Goal: Task Accomplishment & Management: Use online tool/utility

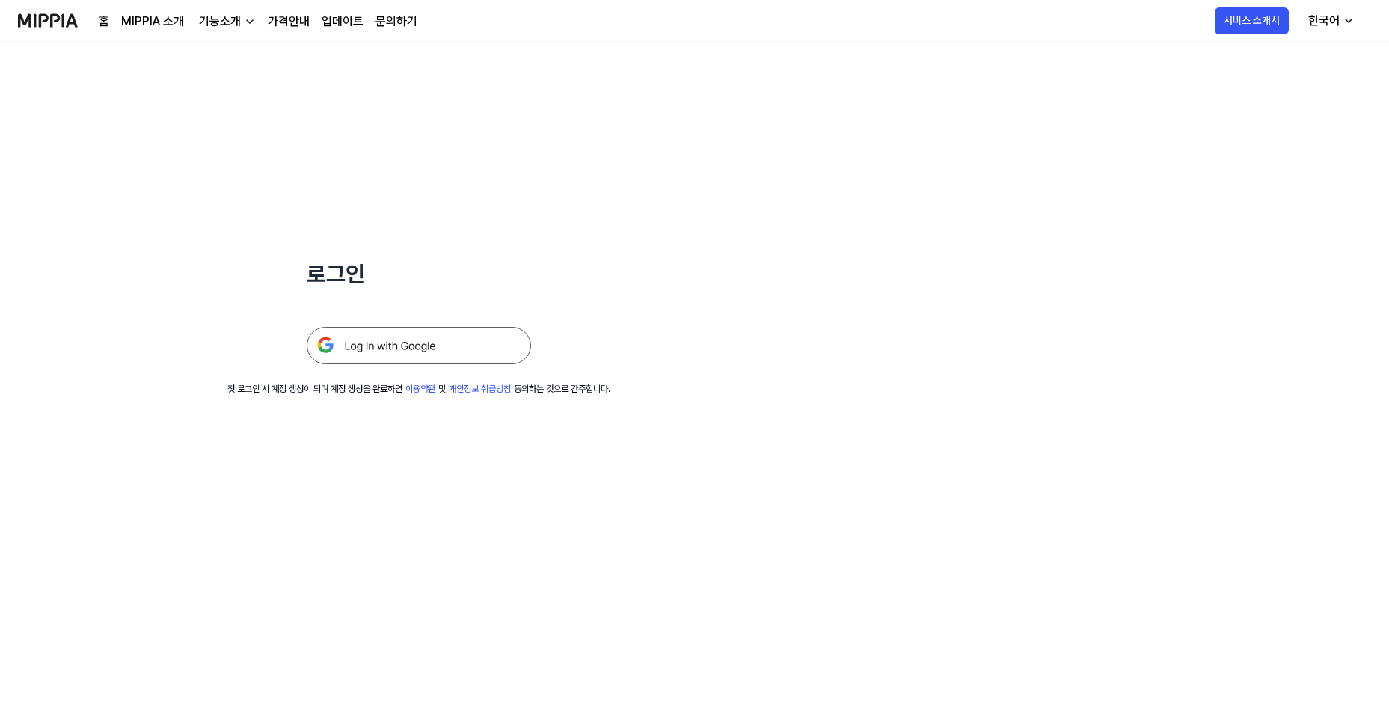
click at [426, 342] on img at bounding box center [419, 345] width 224 height 37
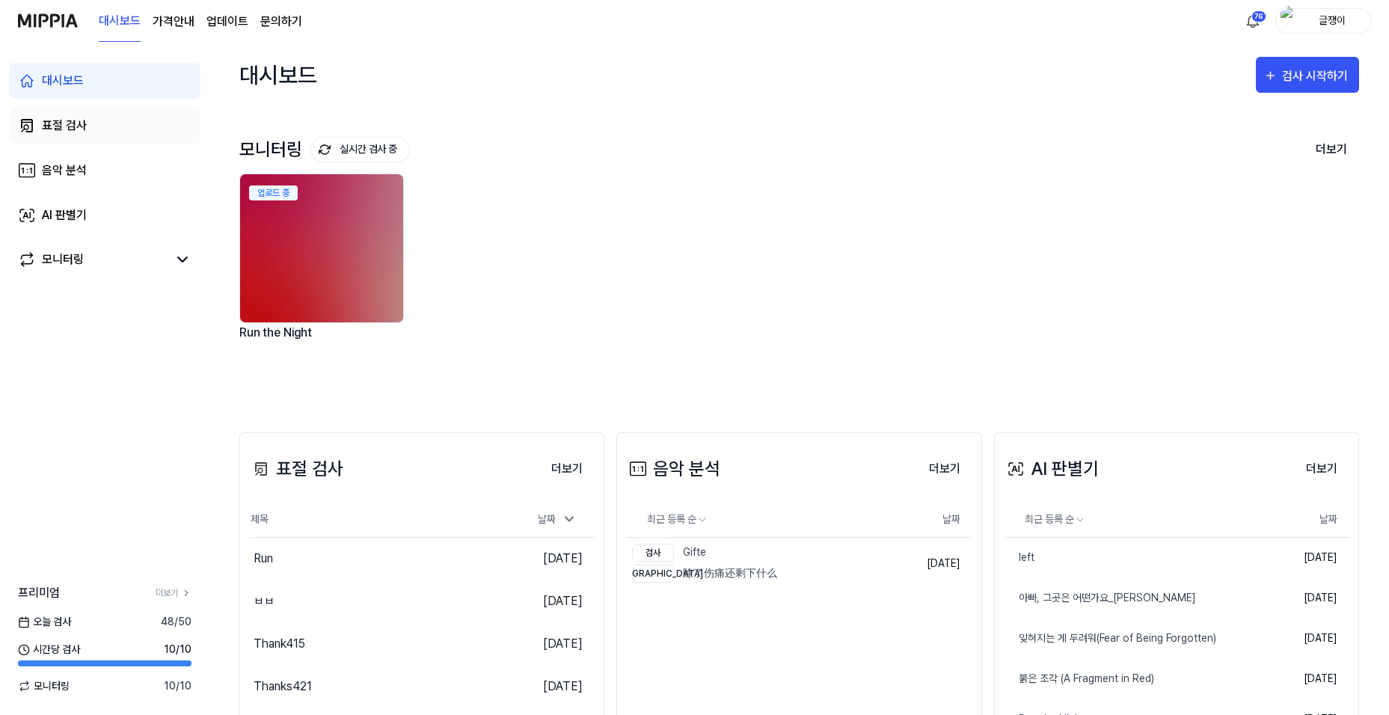
click at [61, 126] on div "표절 검사" at bounding box center [64, 126] width 45 height 18
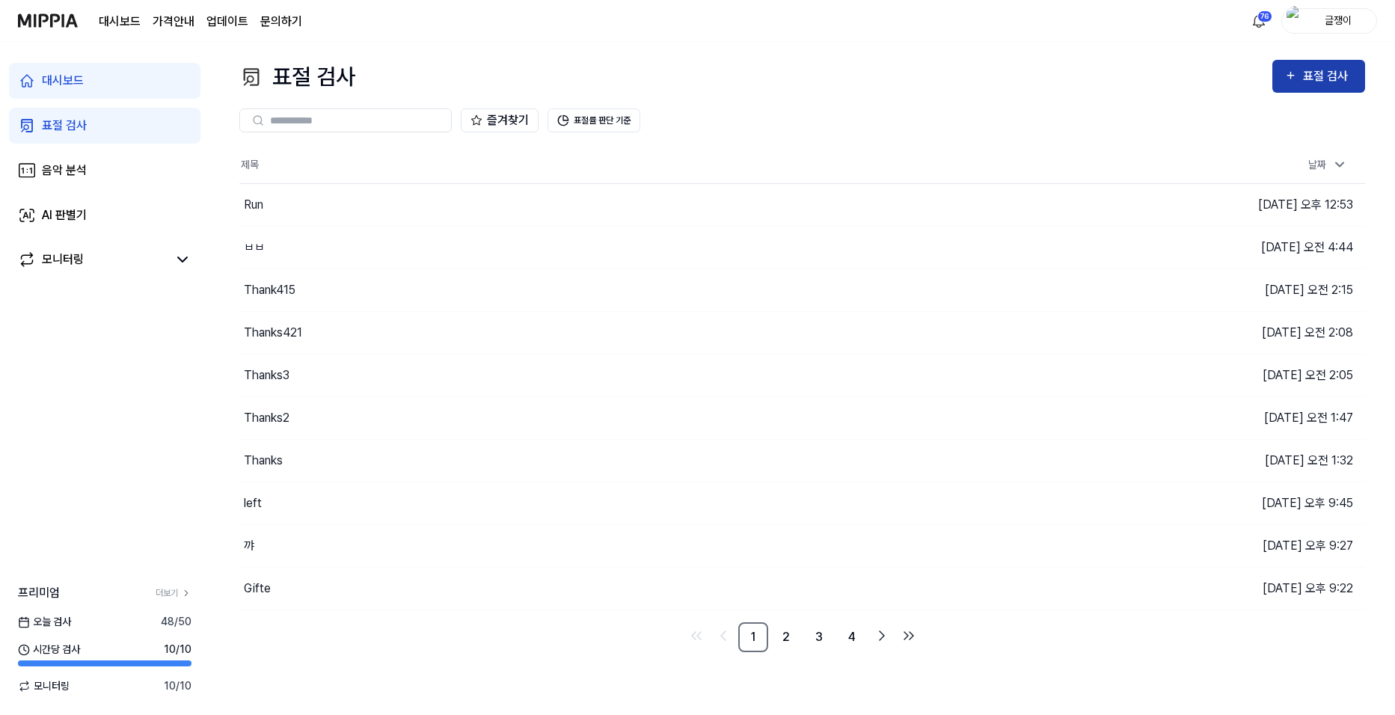
click at [1310, 76] on div "표절 검사" at bounding box center [1328, 76] width 50 height 19
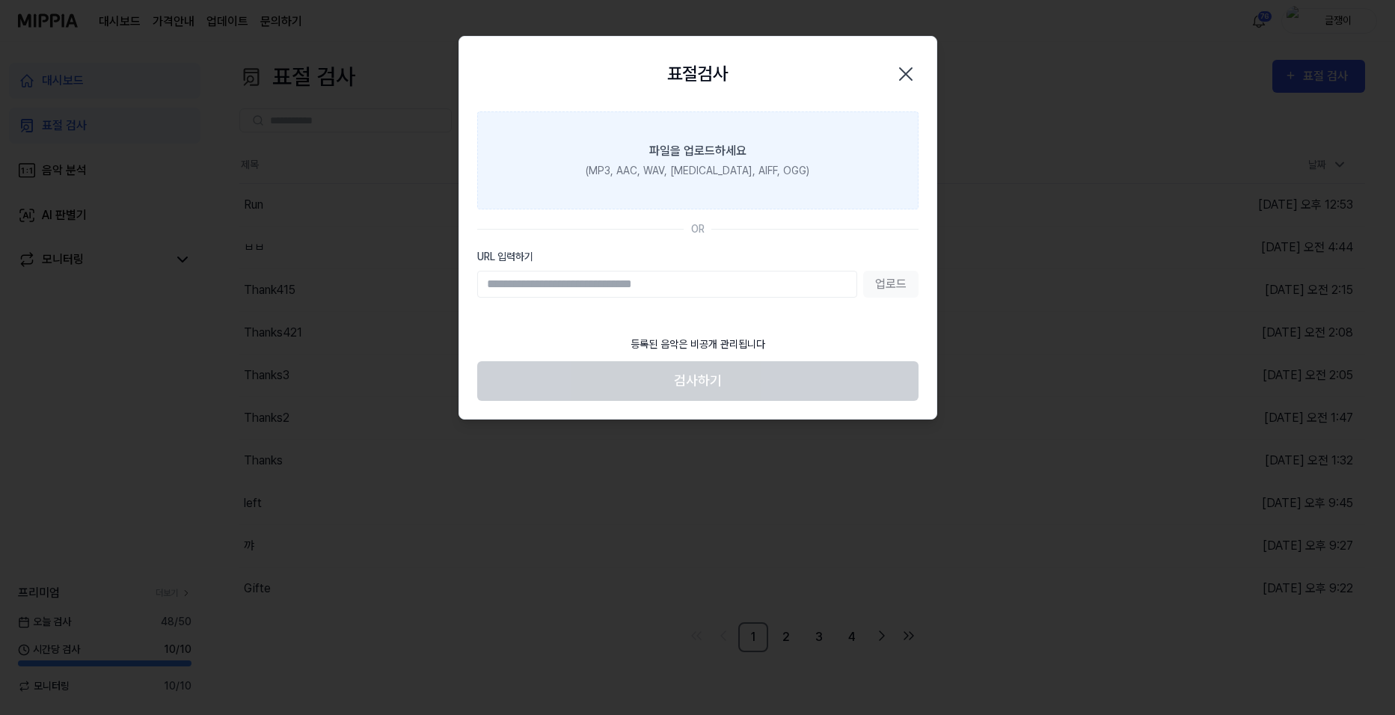
click at [696, 135] on label "파일을 업로드하세요 (MP3, AAC, WAV, [MEDICAL_DATA], AIFF, OGG)" at bounding box center [697, 160] width 441 height 98
click at [0, 0] on input "파일을 업로드하세요 (MP3, AAC, WAV, [MEDICAL_DATA], AIFF, OGG)" at bounding box center [0, 0] width 0 height 0
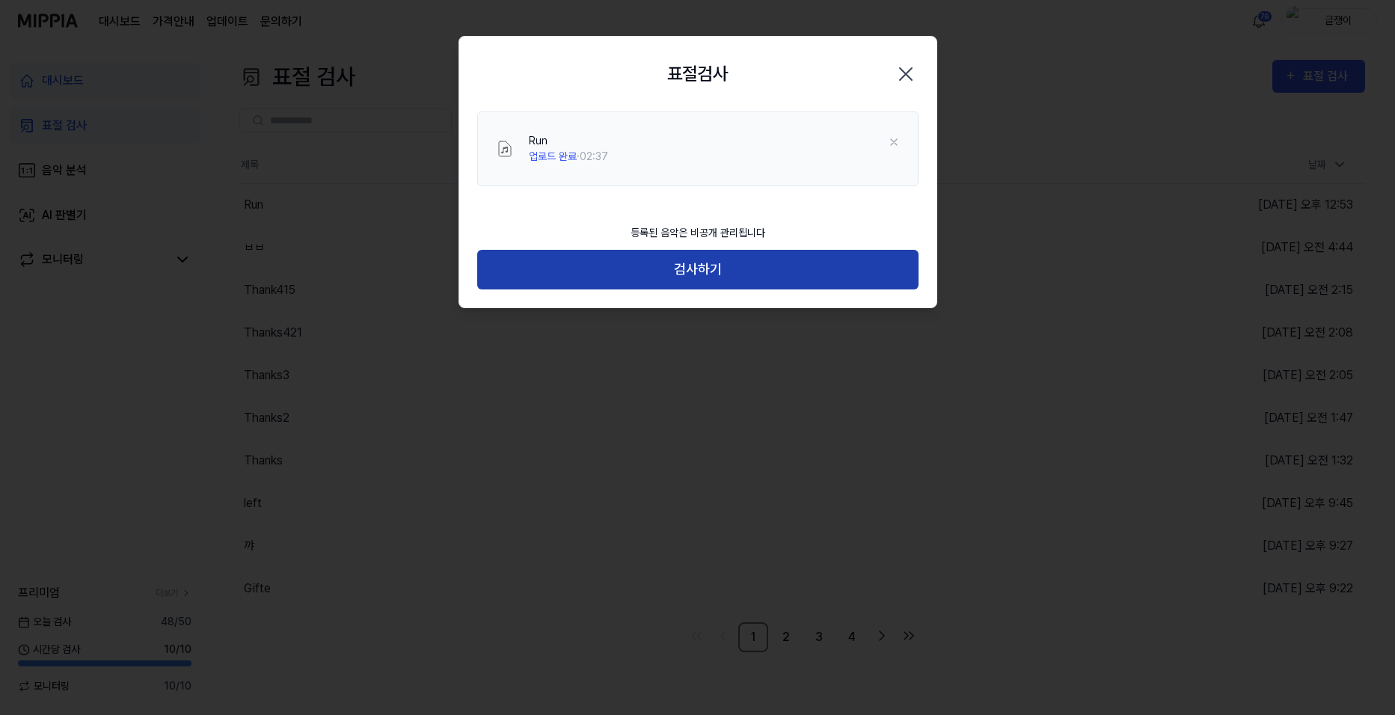
click at [713, 265] on button "검사하기" at bounding box center [697, 270] width 441 height 40
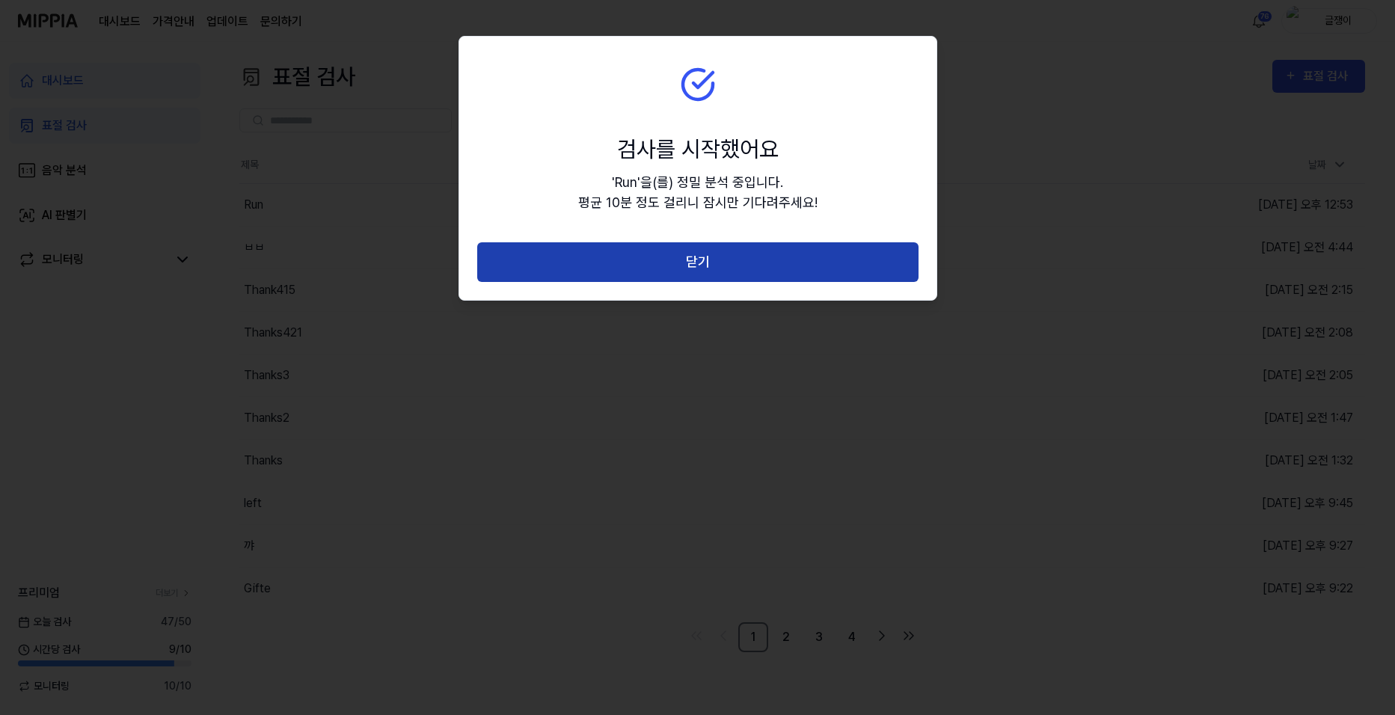
click at [704, 266] on button "닫기" at bounding box center [697, 262] width 441 height 40
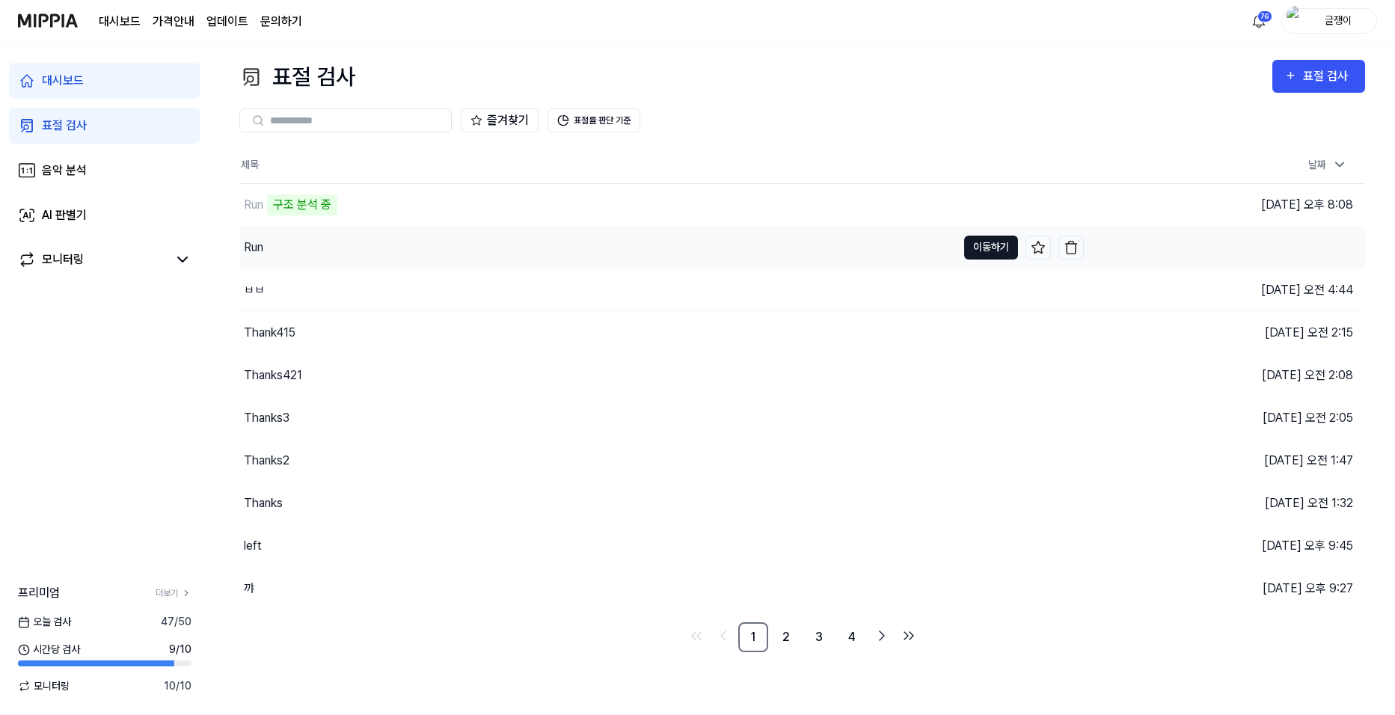
click at [970, 245] on button "이동하기" at bounding box center [991, 248] width 54 height 24
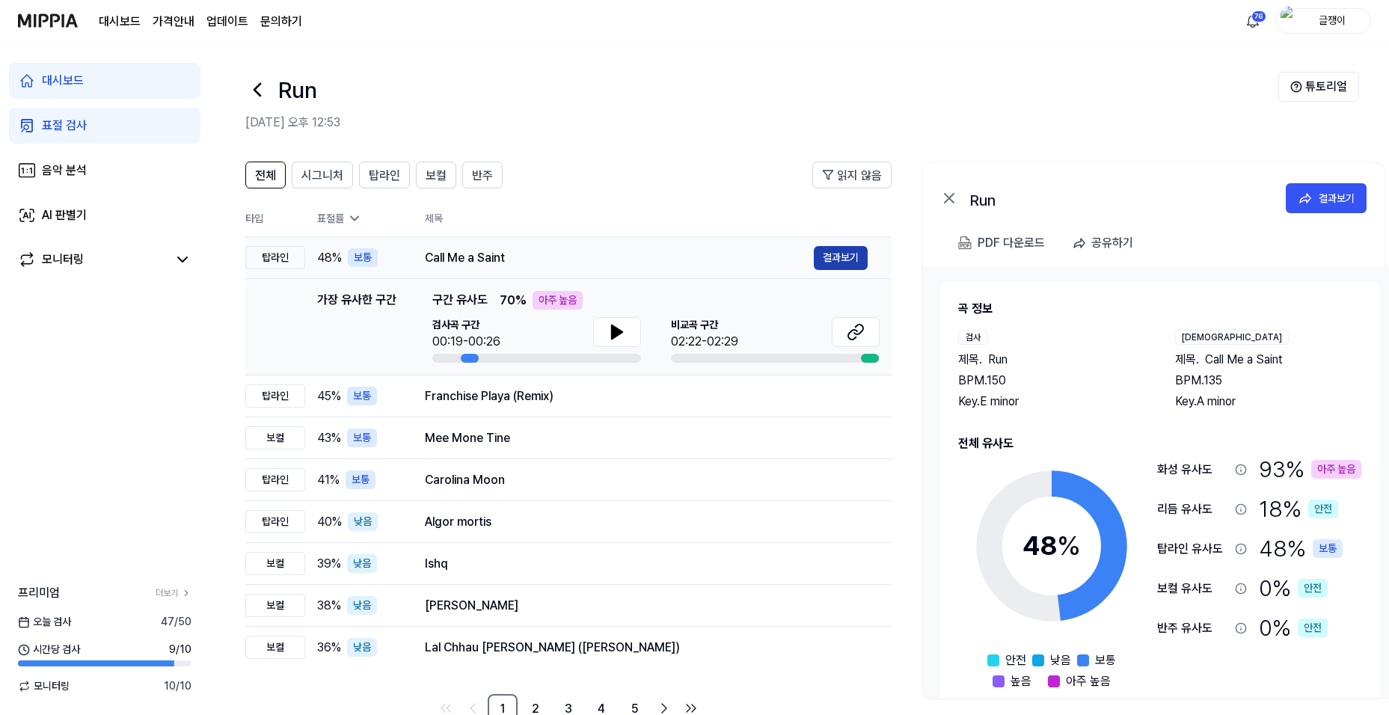
click at [829, 256] on button "결과보기" at bounding box center [841, 258] width 54 height 24
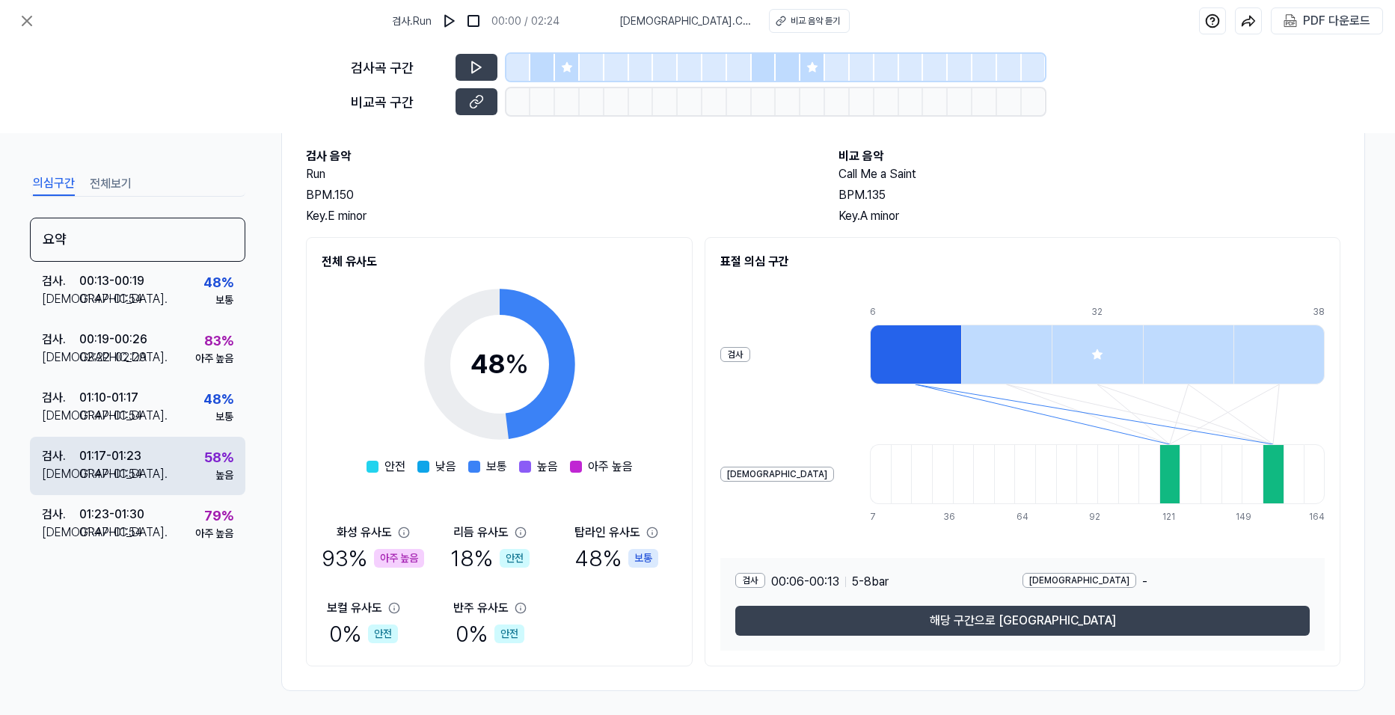
scroll to position [81, 0]
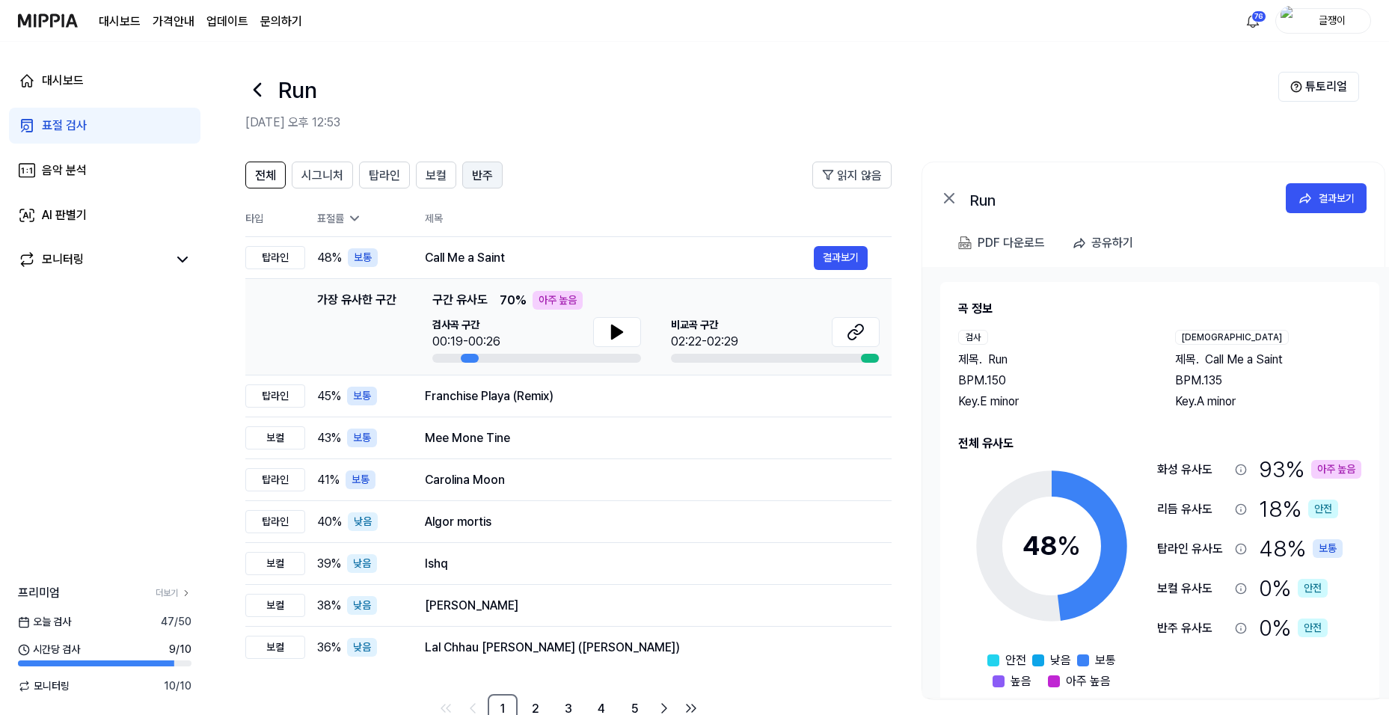
click at [475, 171] on span "반주" at bounding box center [482, 176] width 21 height 18
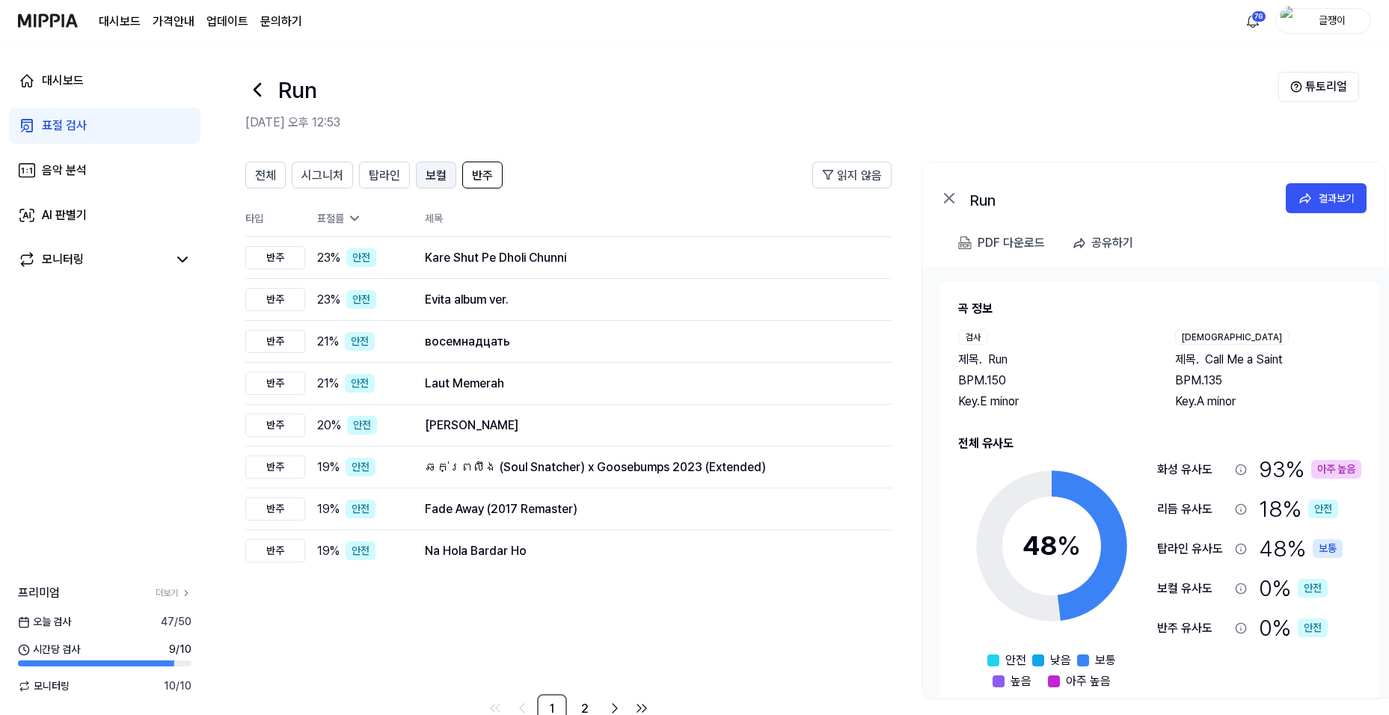
click at [427, 171] on span "보컬" at bounding box center [436, 176] width 21 height 18
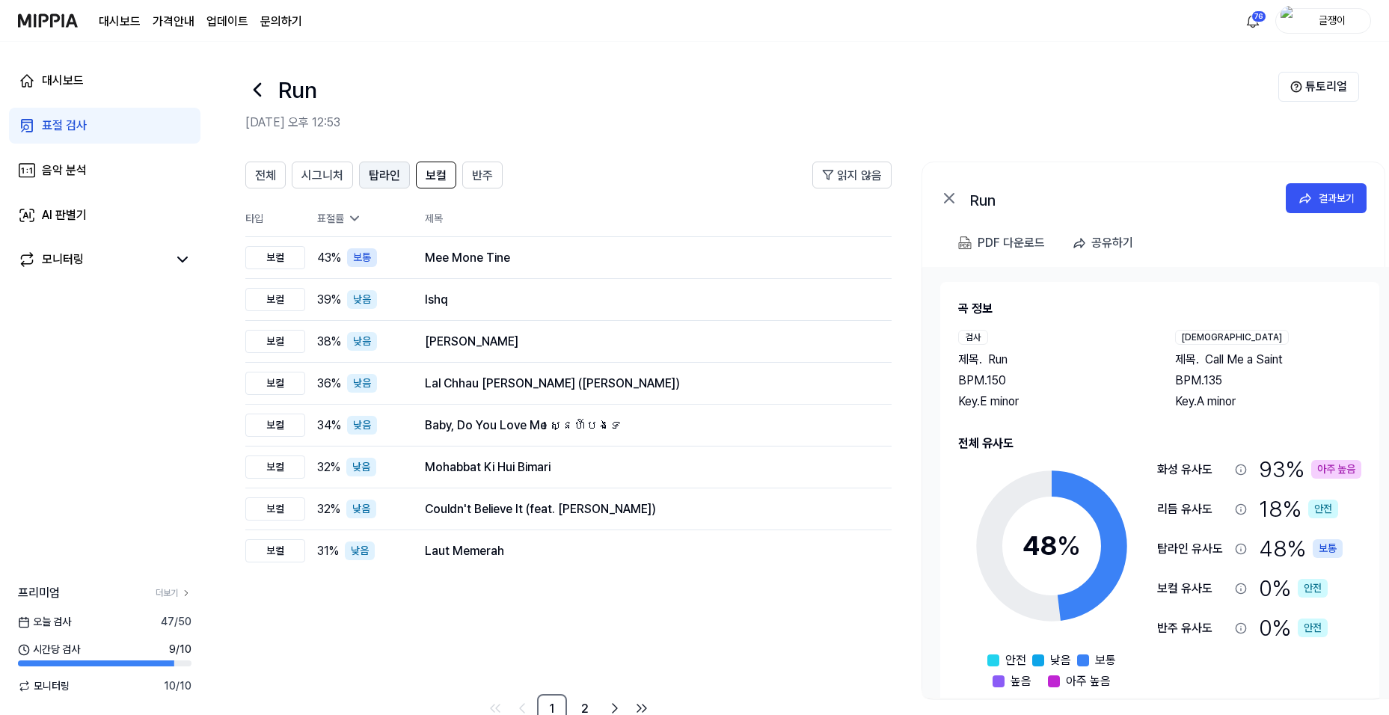
click at [387, 172] on span "탑라인" at bounding box center [384, 176] width 31 height 18
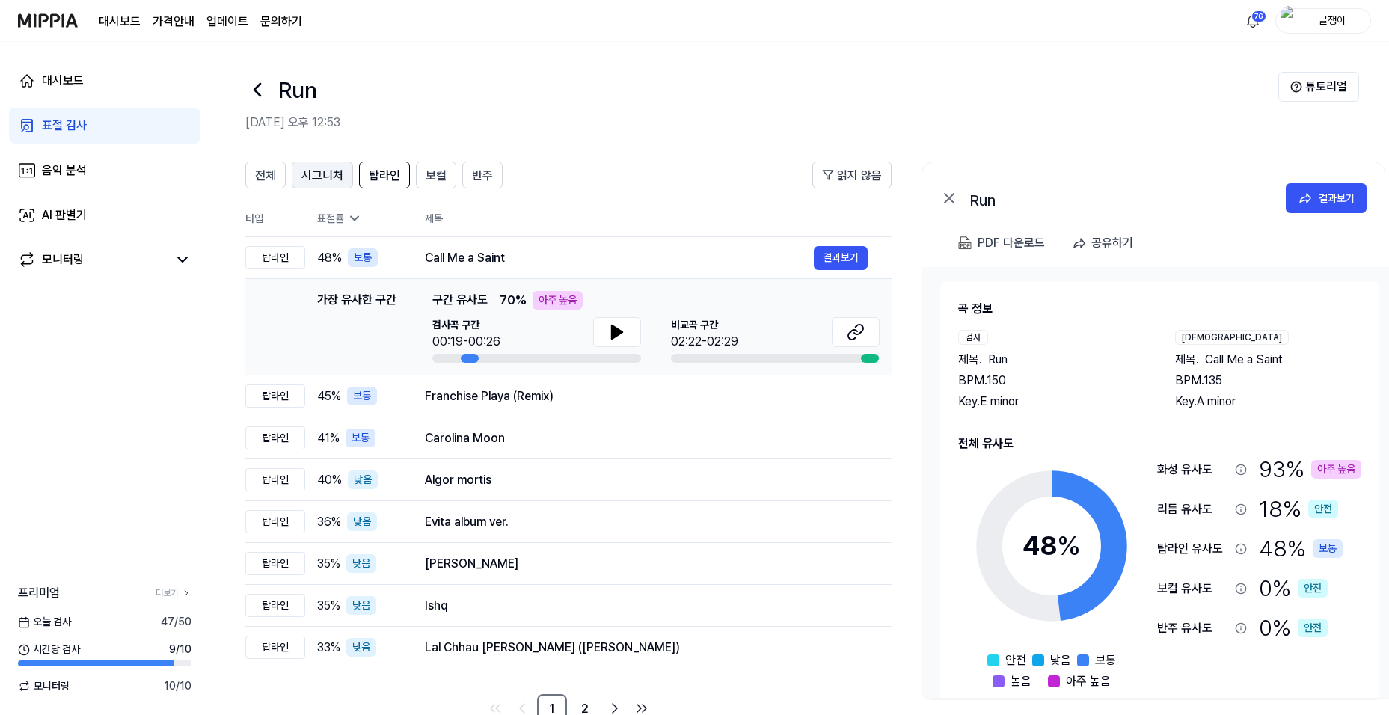
click at [321, 170] on span "시그니처" at bounding box center [322, 176] width 42 height 18
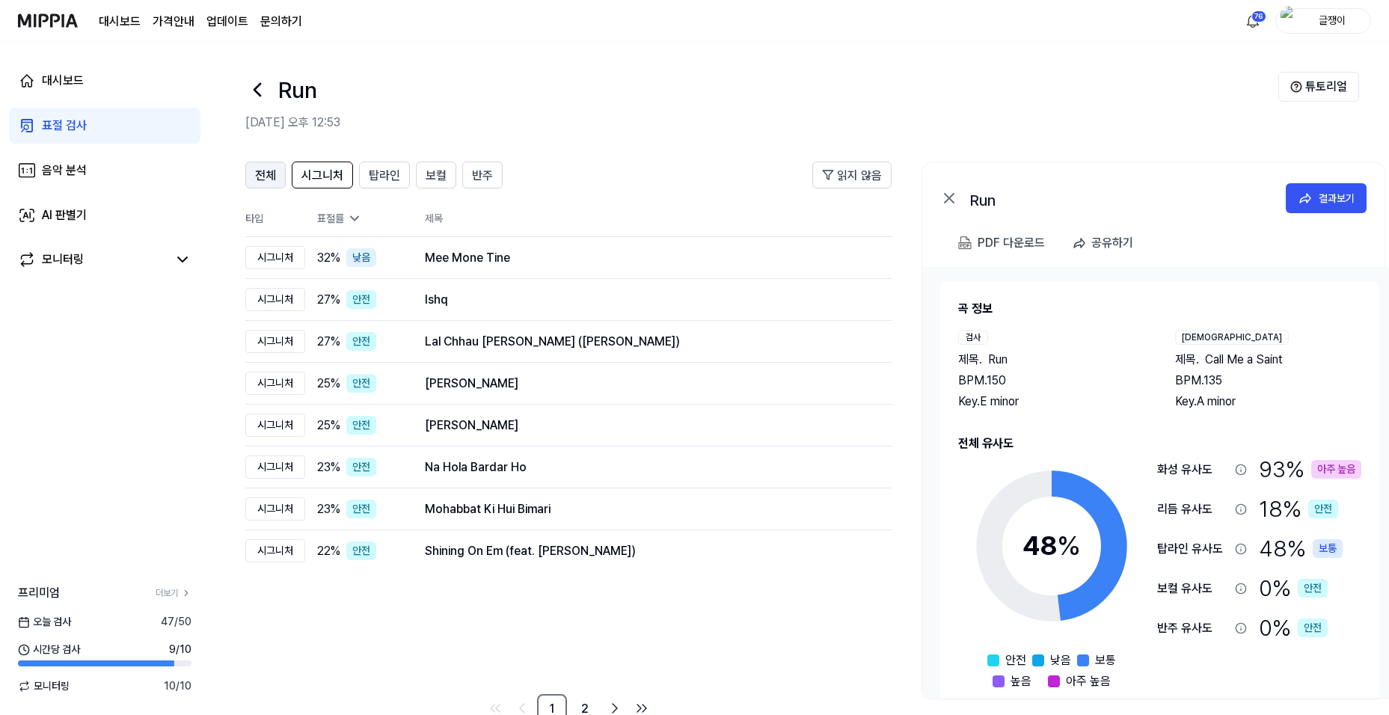
click at [256, 176] on span "전체" at bounding box center [265, 176] width 21 height 18
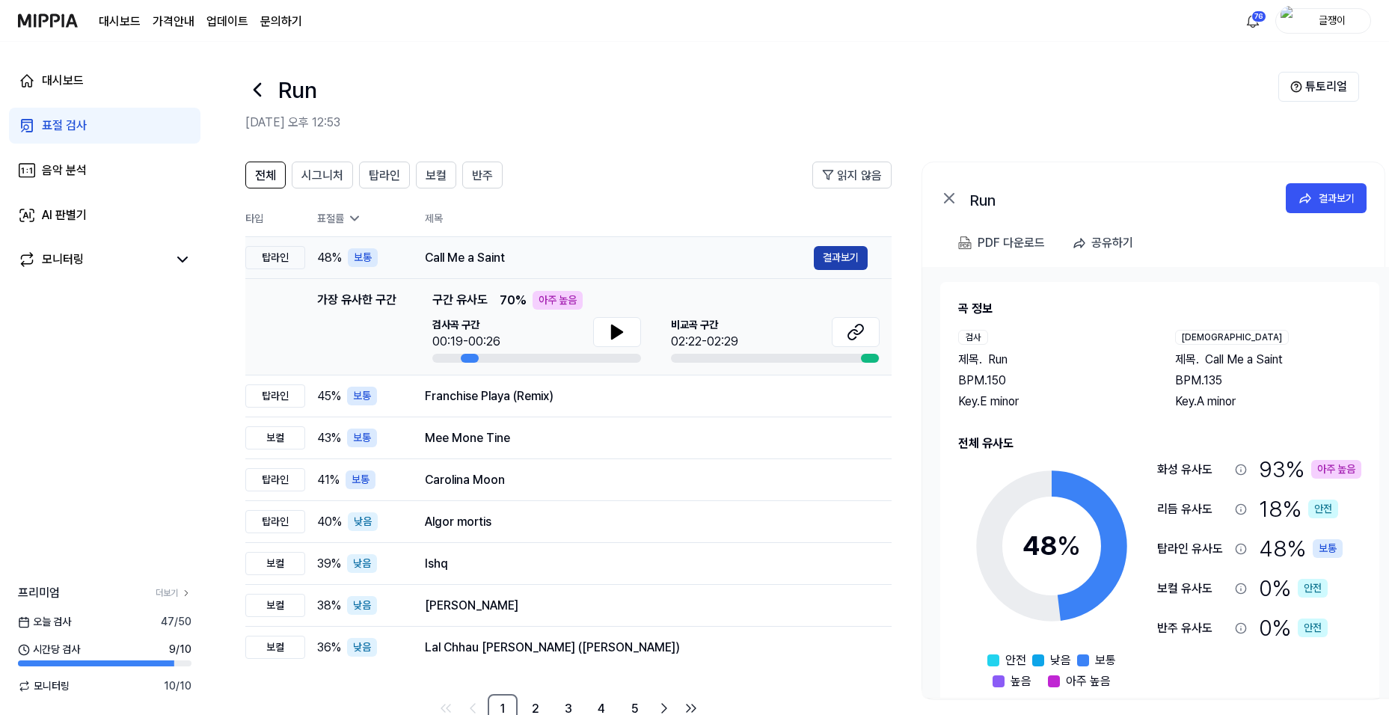
click at [848, 258] on button "결과보기" at bounding box center [841, 258] width 54 height 24
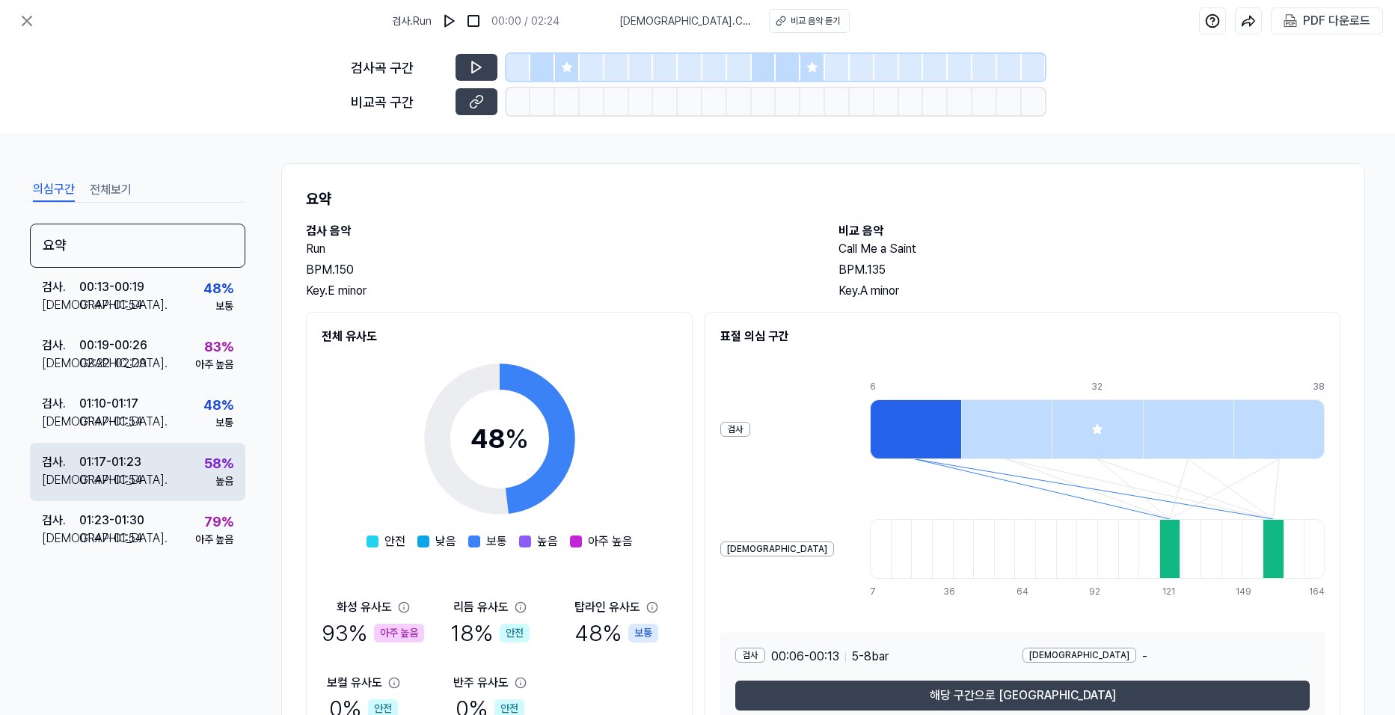
scroll to position [81, 0]
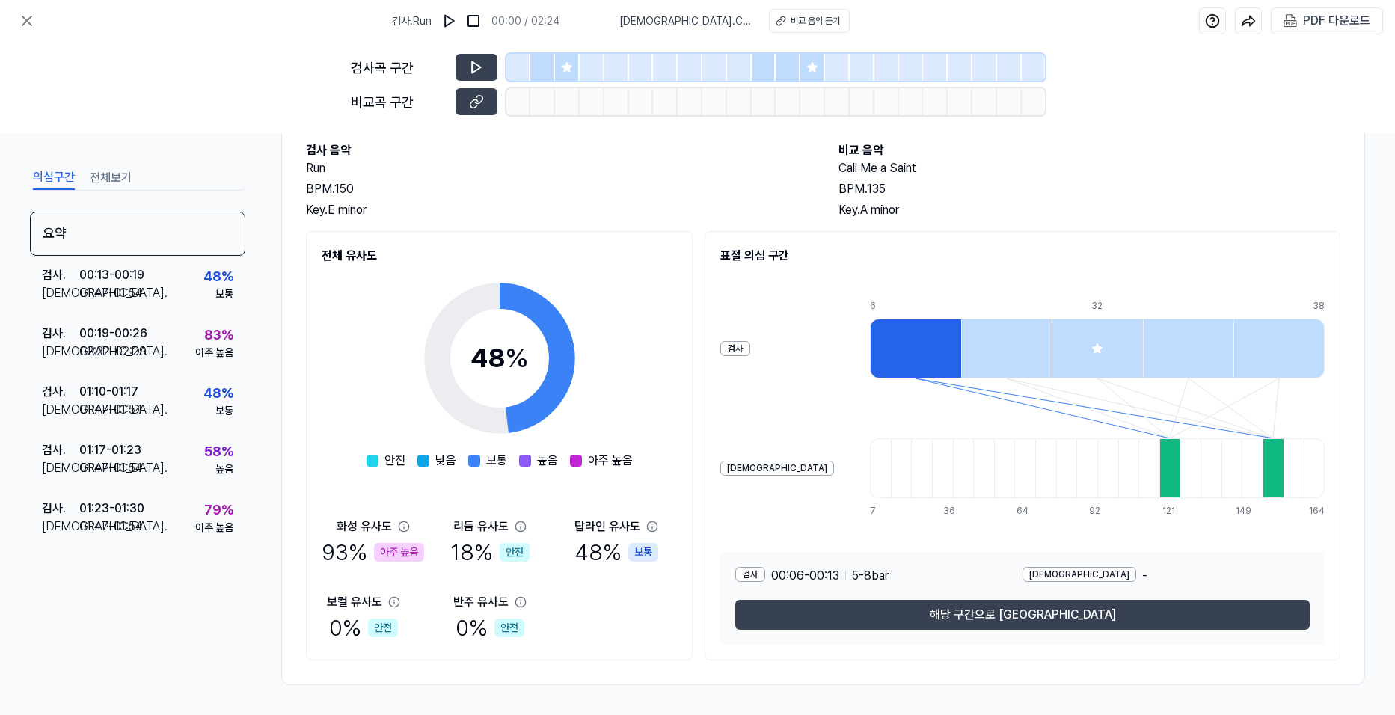
click at [117, 182] on button "전체보기" at bounding box center [111, 178] width 42 height 24
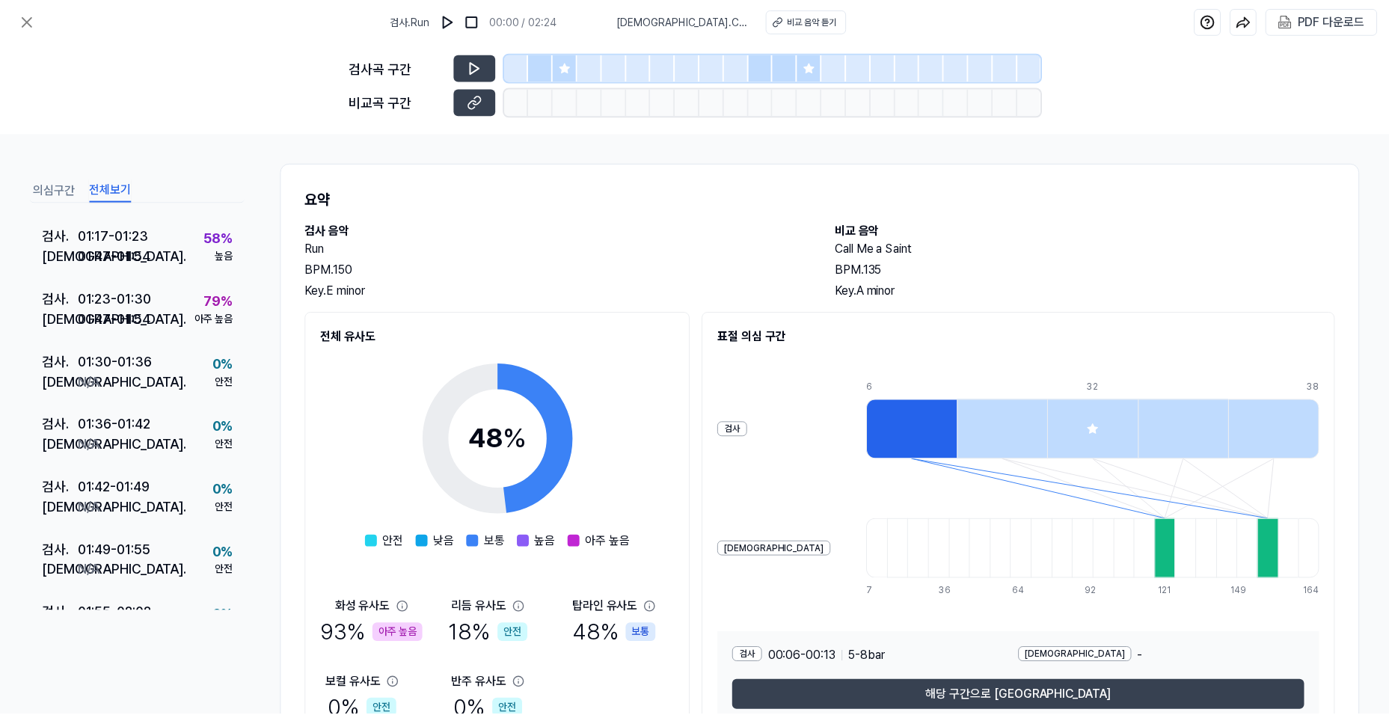
scroll to position [748, 0]
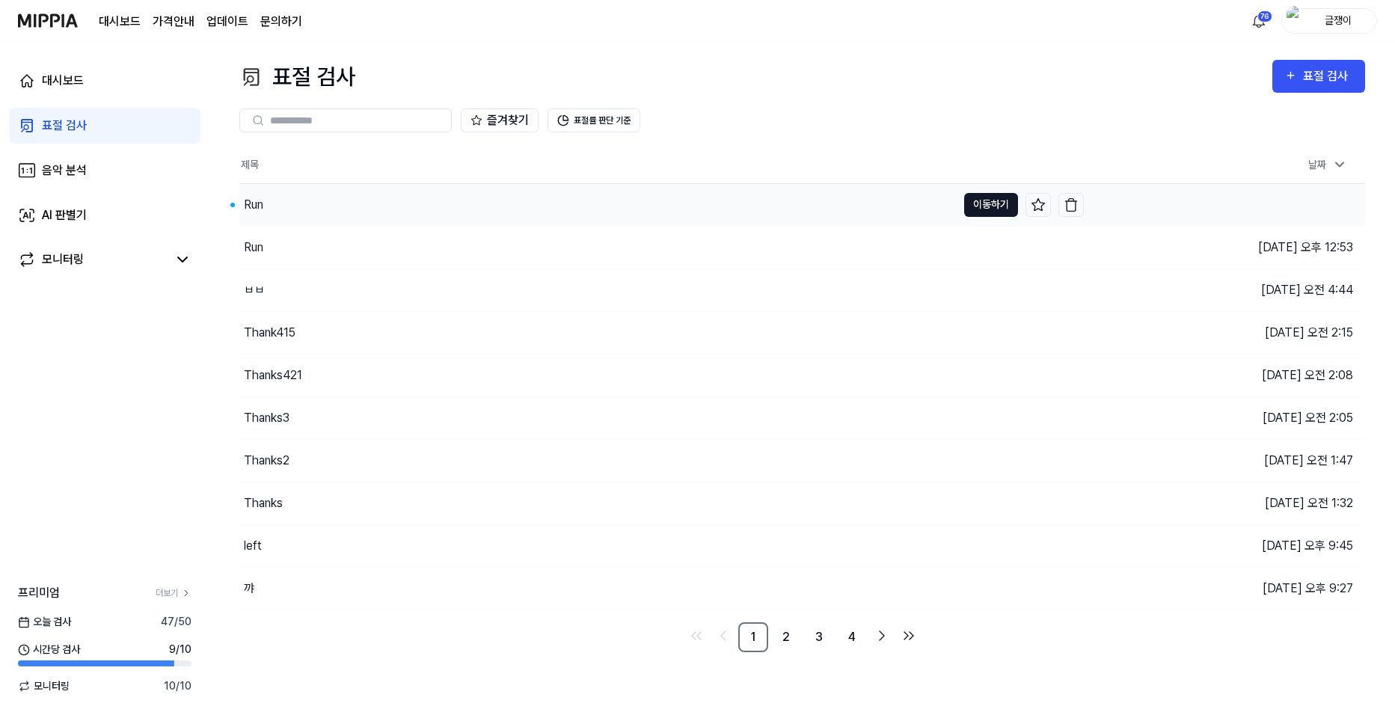
click at [987, 199] on button "이동하기" at bounding box center [991, 205] width 54 height 24
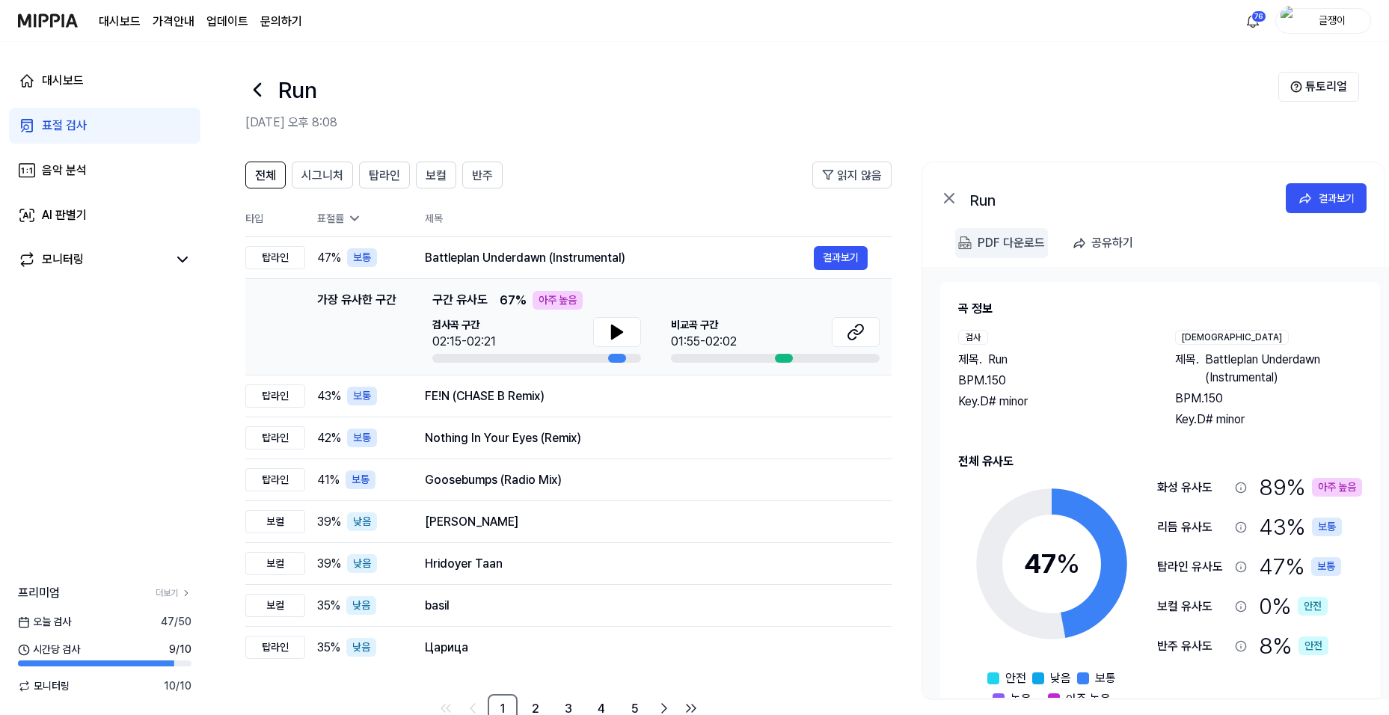
click at [1000, 244] on div "PDF 다운로드" at bounding box center [1011, 242] width 67 height 19
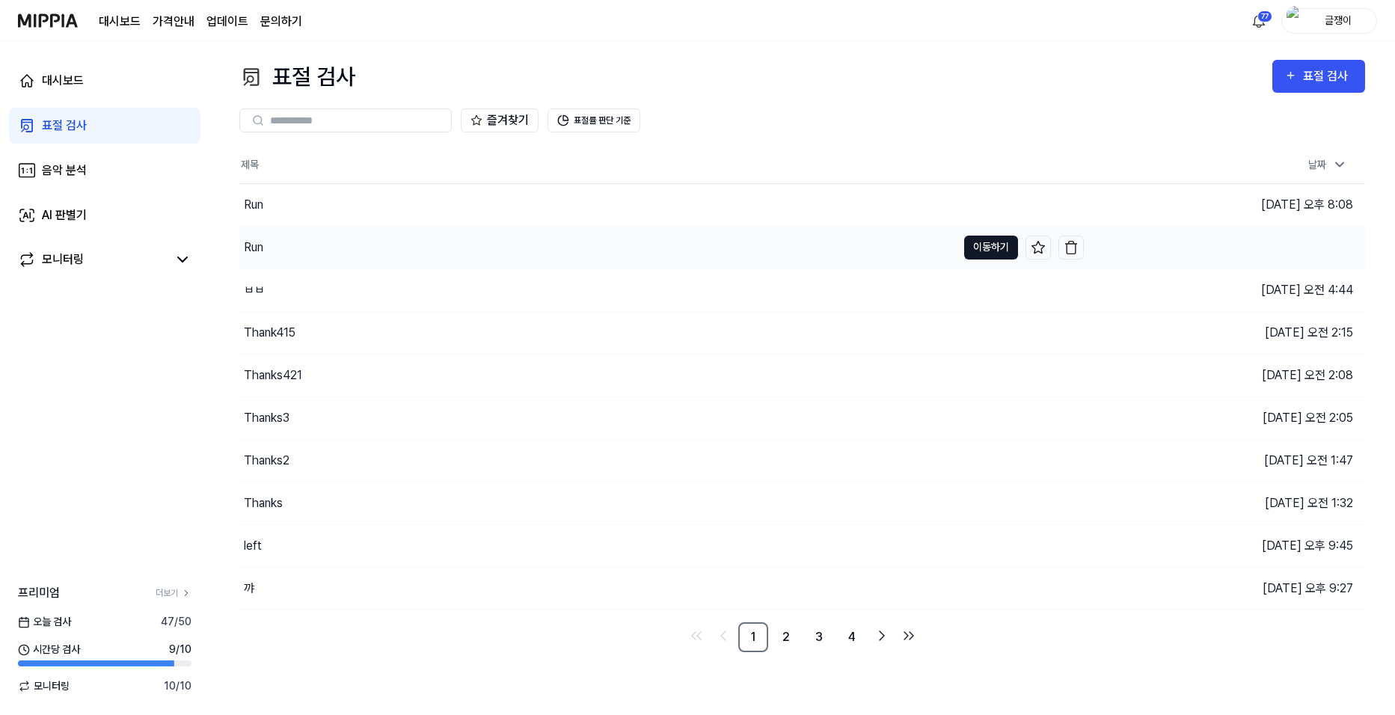
click at [997, 250] on button "이동하기" at bounding box center [991, 248] width 54 height 24
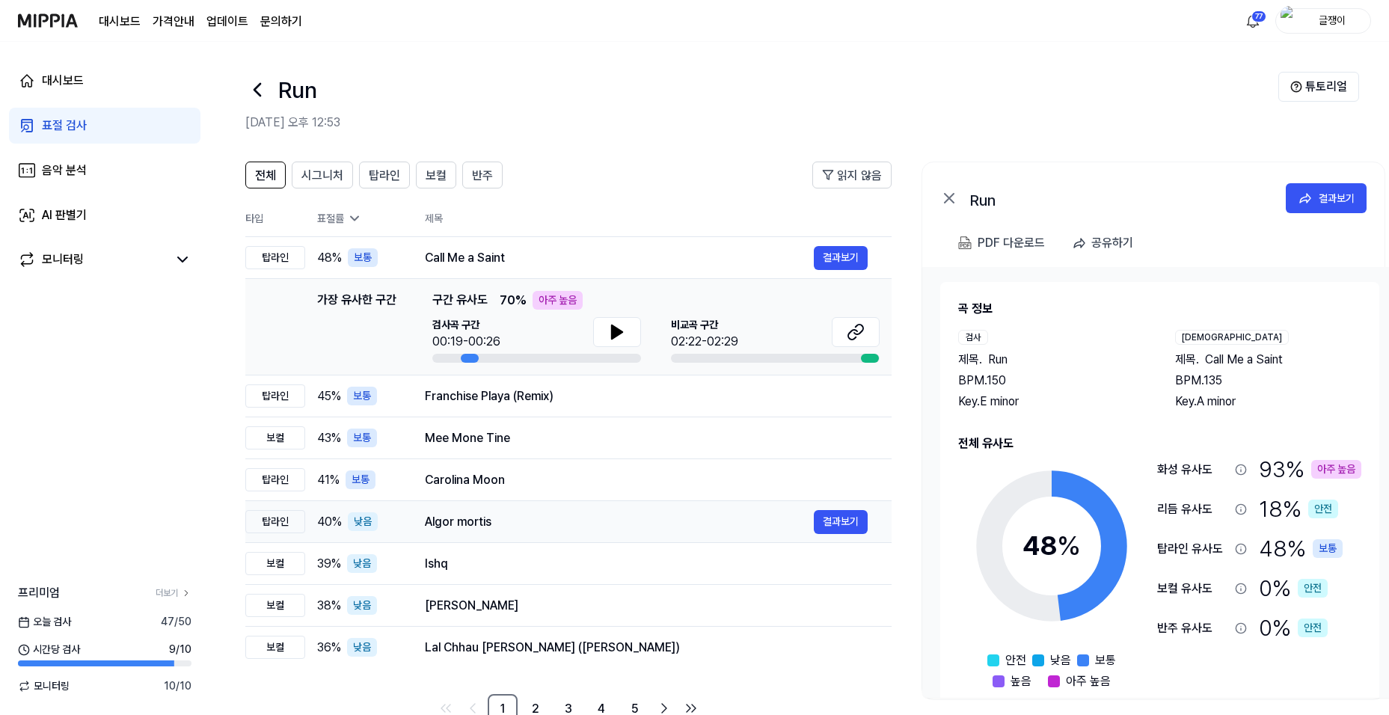
scroll to position [39, 0]
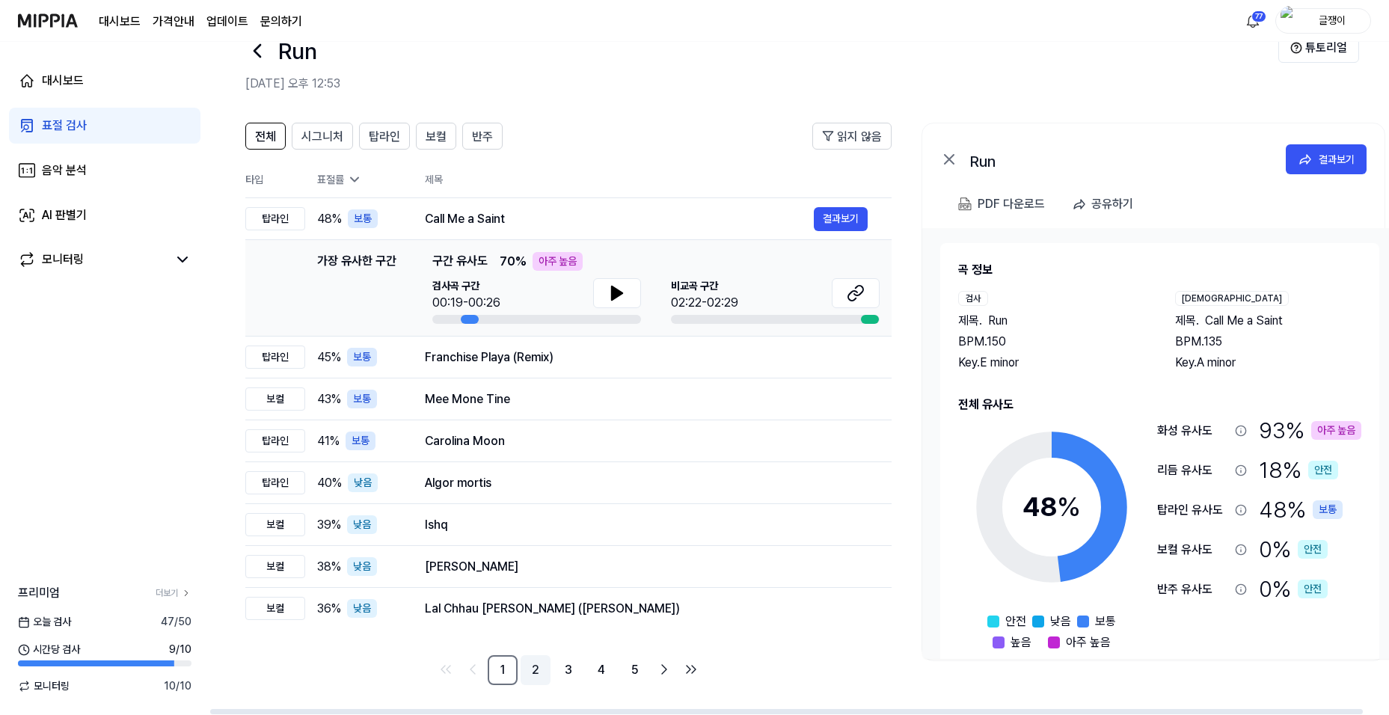
click at [538, 666] on link "2" at bounding box center [536, 670] width 30 height 30
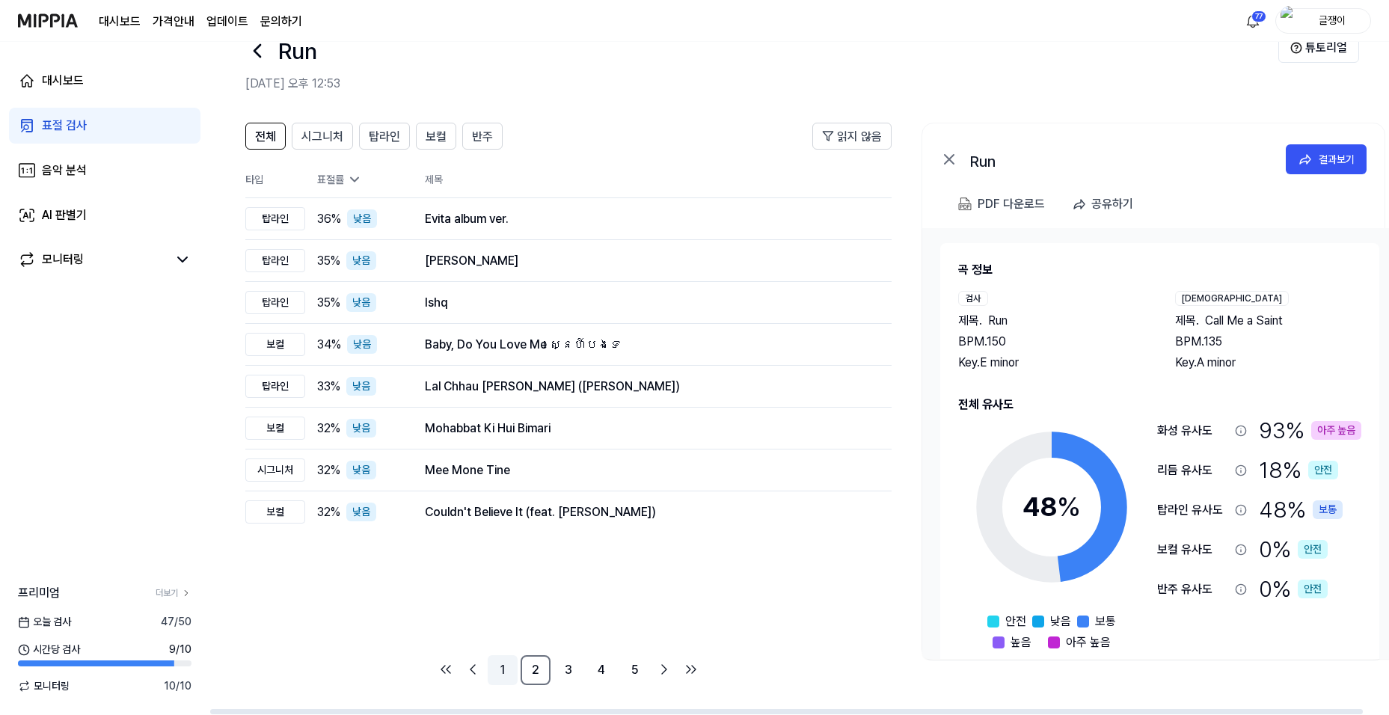
click at [501, 669] on link "1" at bounding box center [503, 670] width 30 height 30
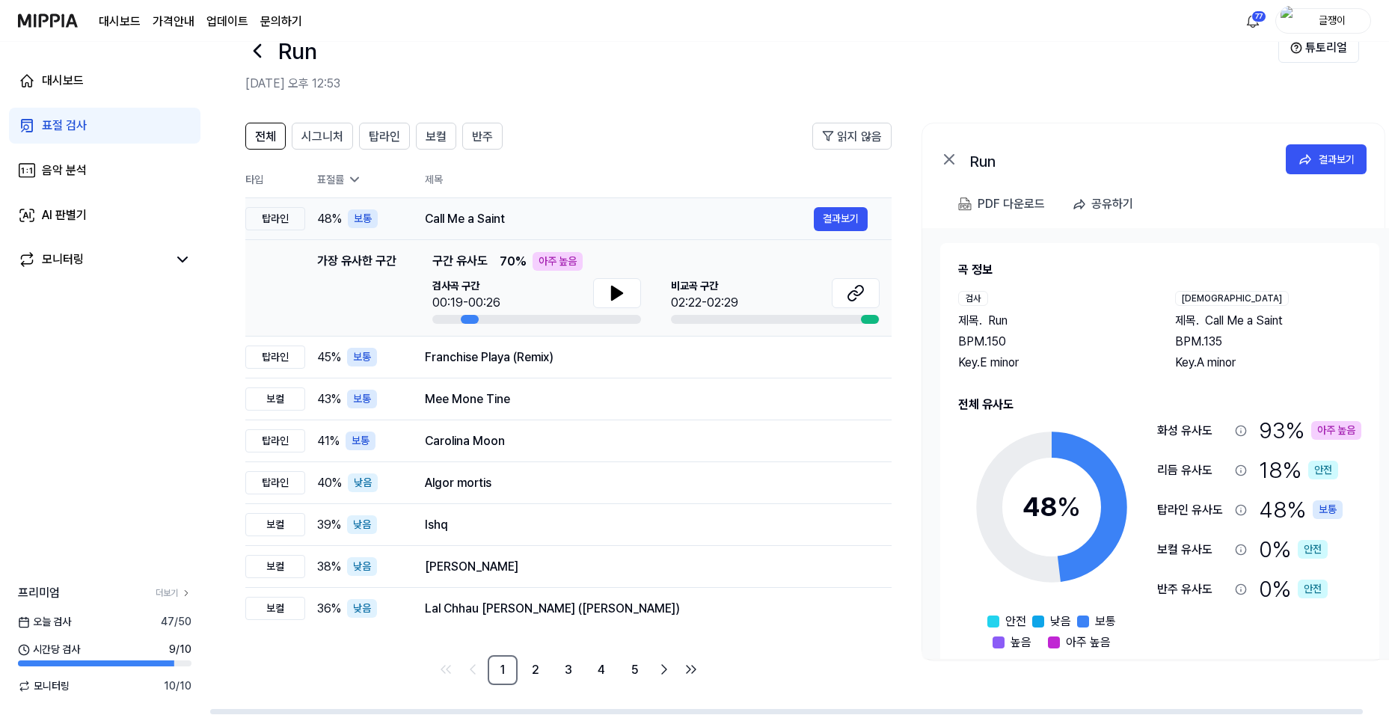
drag, startPoint x: 426, startPoint y: 217, endPoint x: 506, endPoint y: 222, distance: 80.2
click at [506, 222] on div "Call Me a Saint" at bounding box center [619, 219] width 389 height 18
drag, startPoint x: 1203, startPoint y: 319, endPoint x: 1263, endPoint y: 322, distance: 60.6
click at [1263, 322] on div "제목 . Call Me a Saint" at bounding box center [1268, 321] width 187 height 18
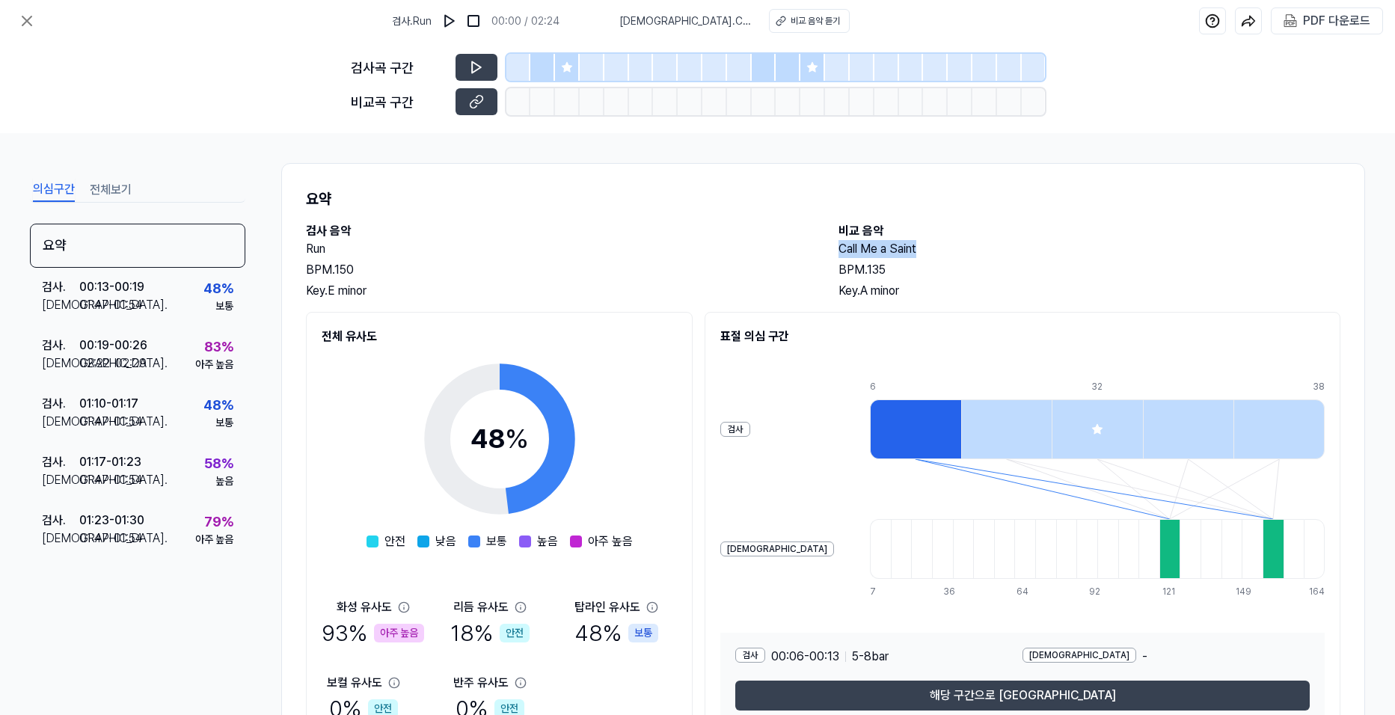
drag, startPoint x: 835, startPoint y: 246, endPoint x: 922, endPoint y: 243, distance: 87.6
click at [922, 243] on h2 "Call Me a Saint" at bounding box center [1089, 249] width 503 height 18
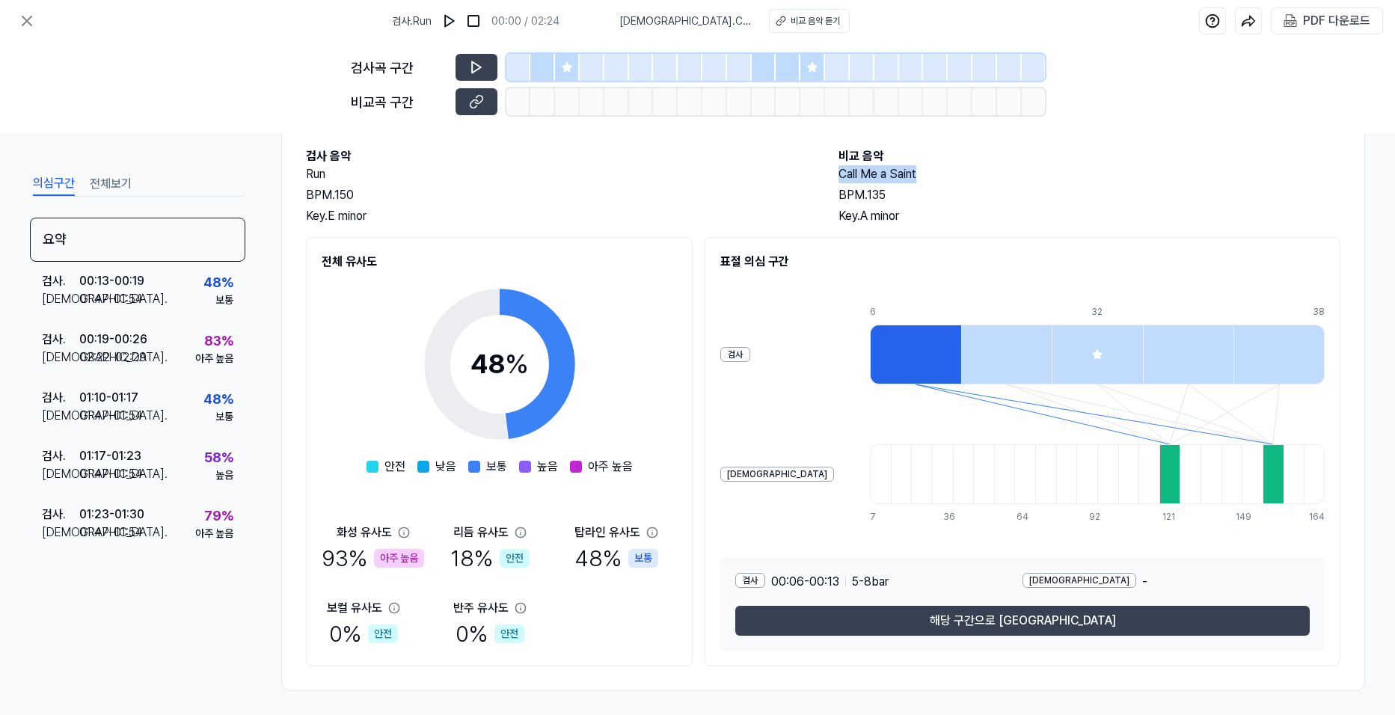
copy h2 "Call Me a Saint"
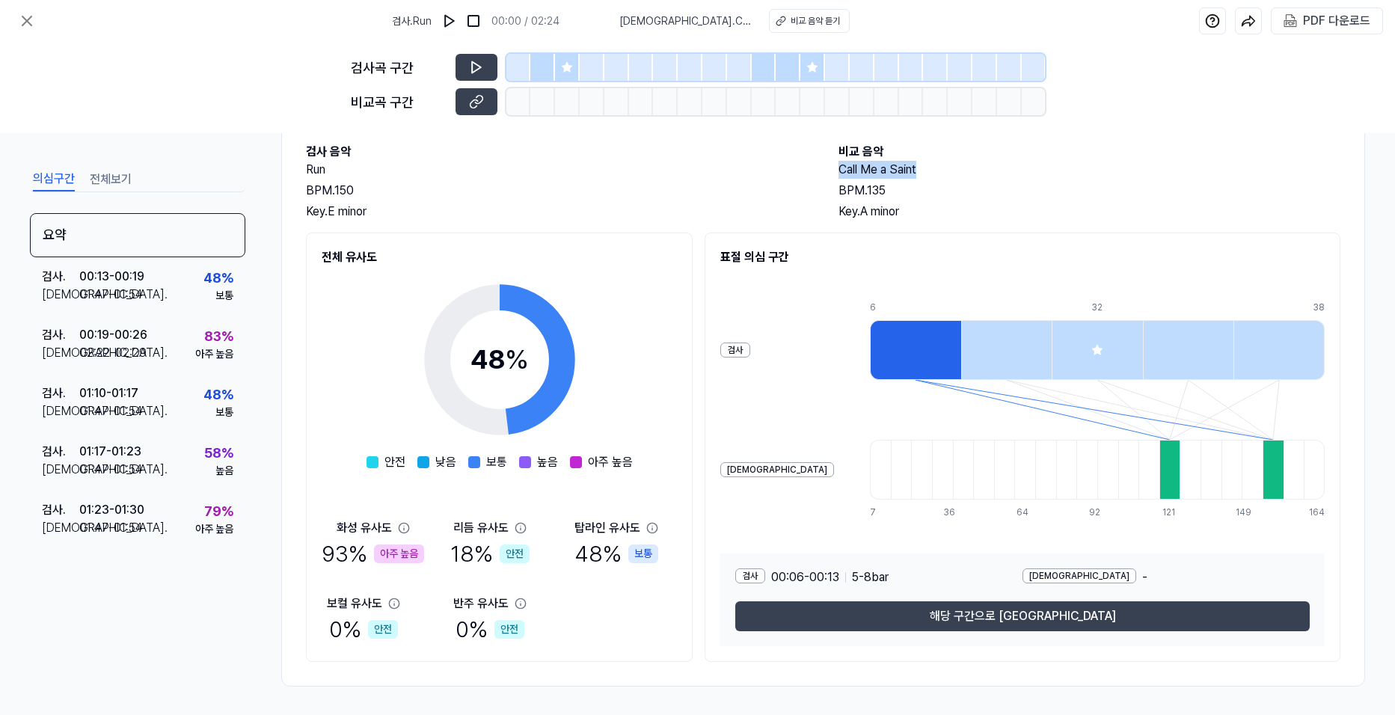
scroll to position [81, 0]
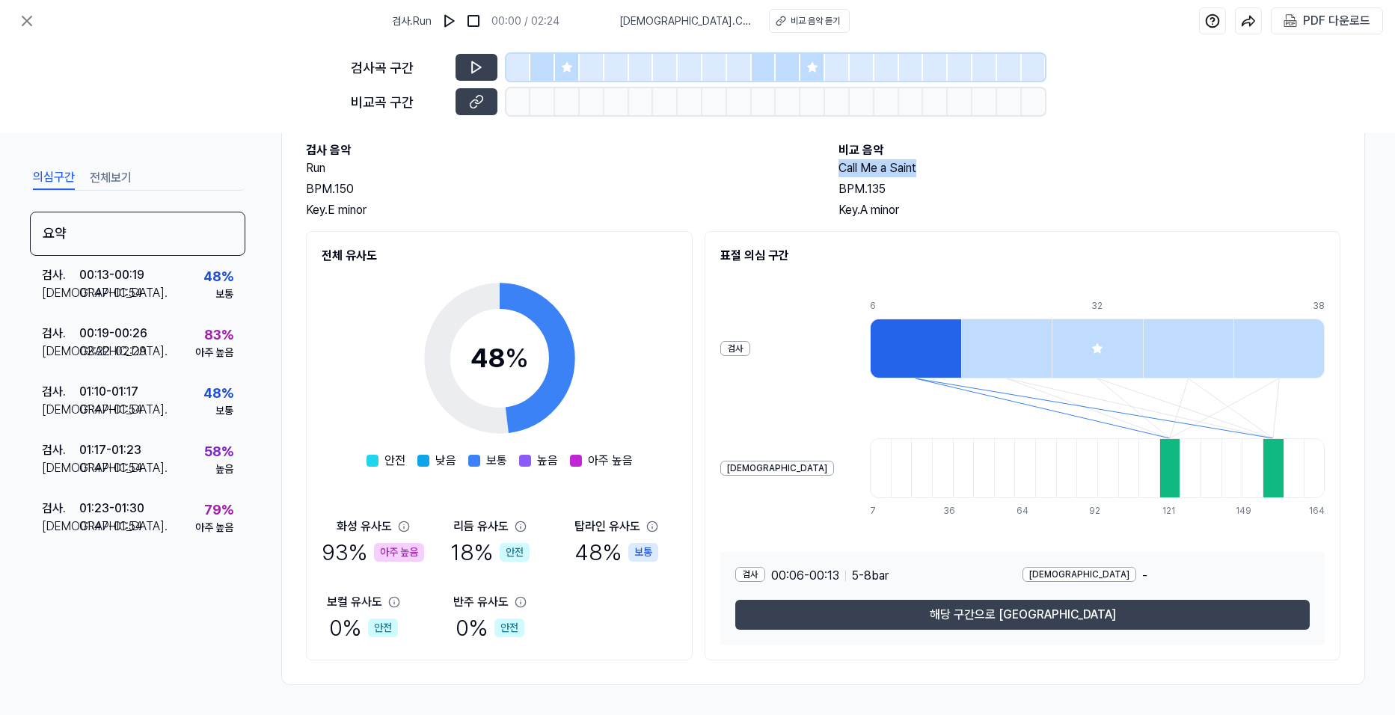
copy h2 "Call Me a Saint"
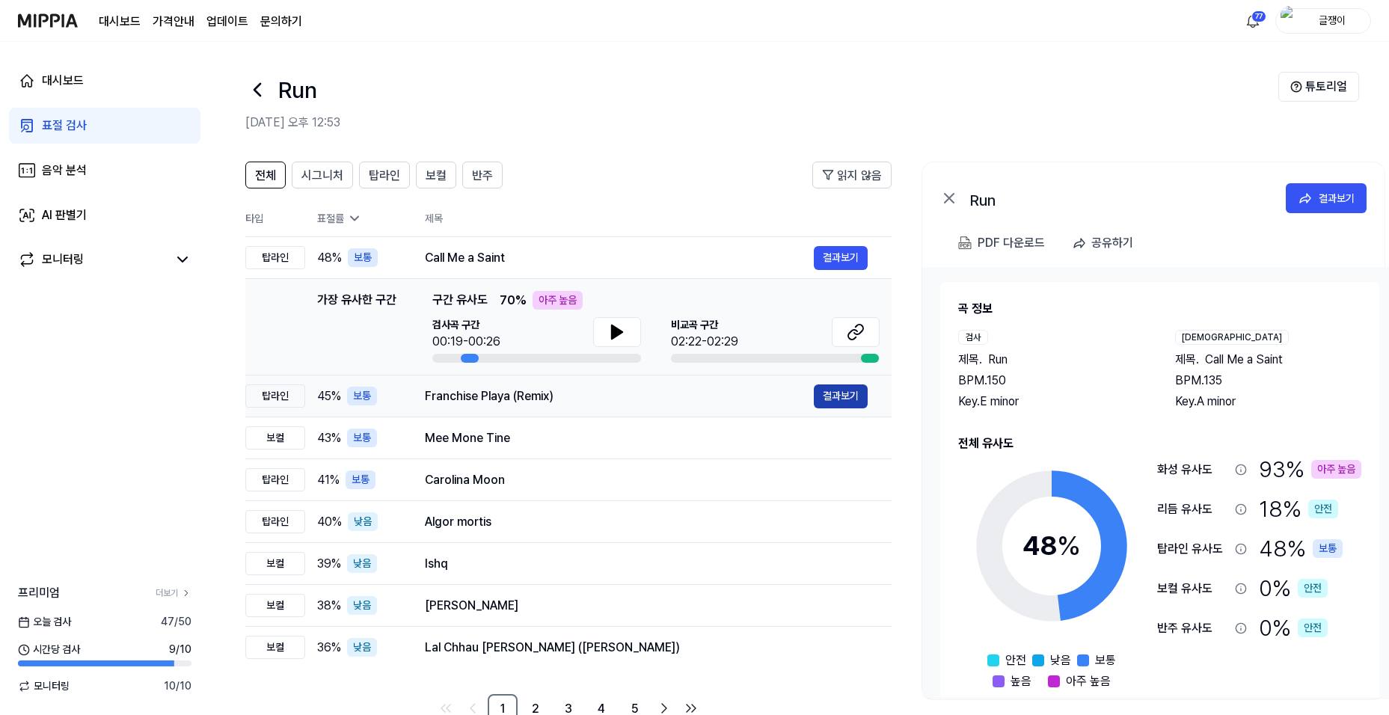
click at [828, 389] on button "결과보기" at bounding box center [841, 396] width 54 height 24
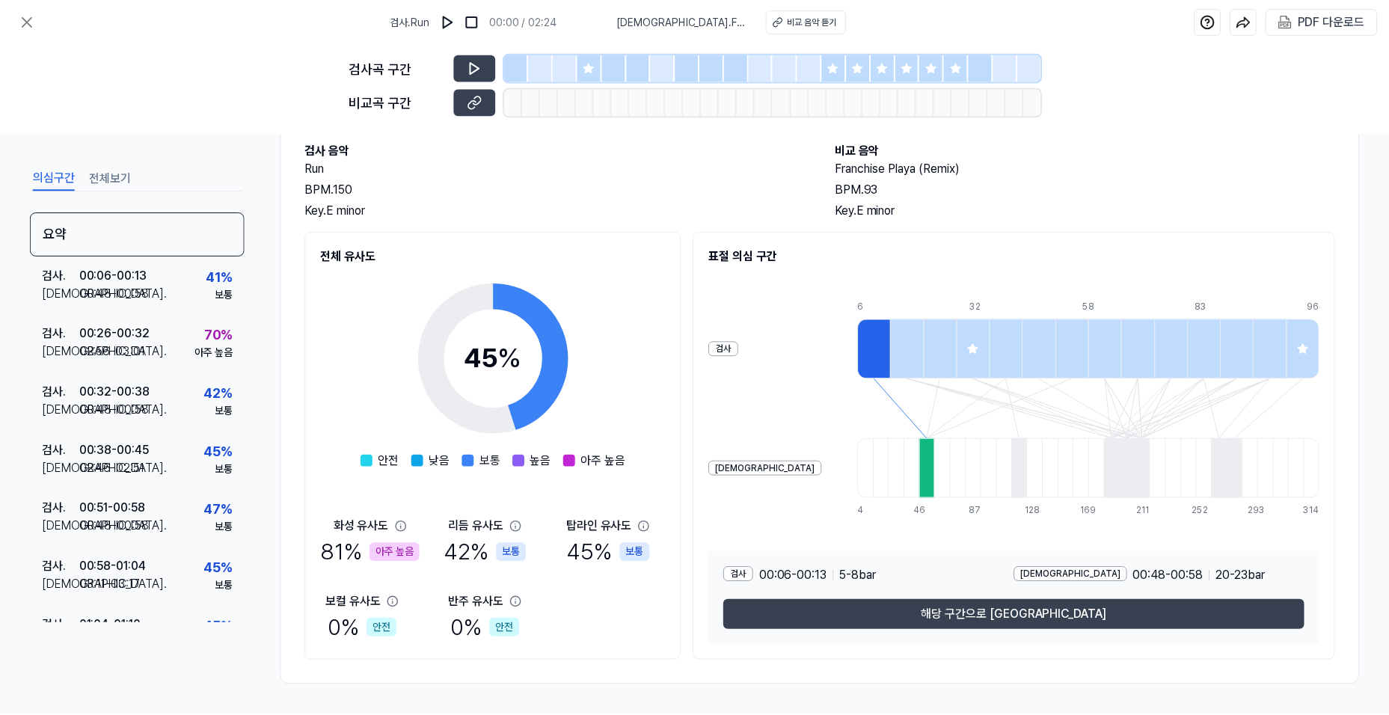
scroll to position [39, 0]
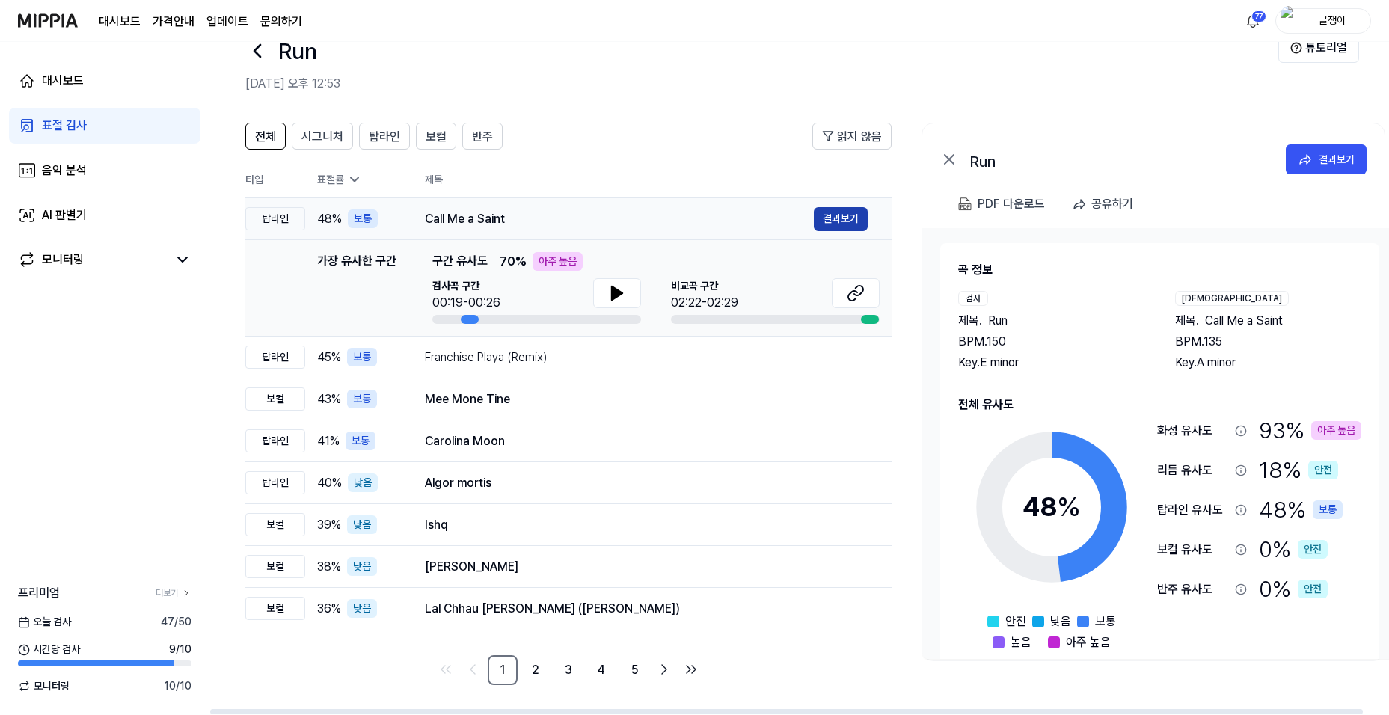
click at [829, 217] on button "결과보기" at bounding box center [841, 219] width 54 height 24
click at [826, 398] on button "결과보기" at bounding box center [841, 399] width 54 height 24
click at [853, 352] on button "결과보기" at bounding box center [841, 358] width 54 height 24
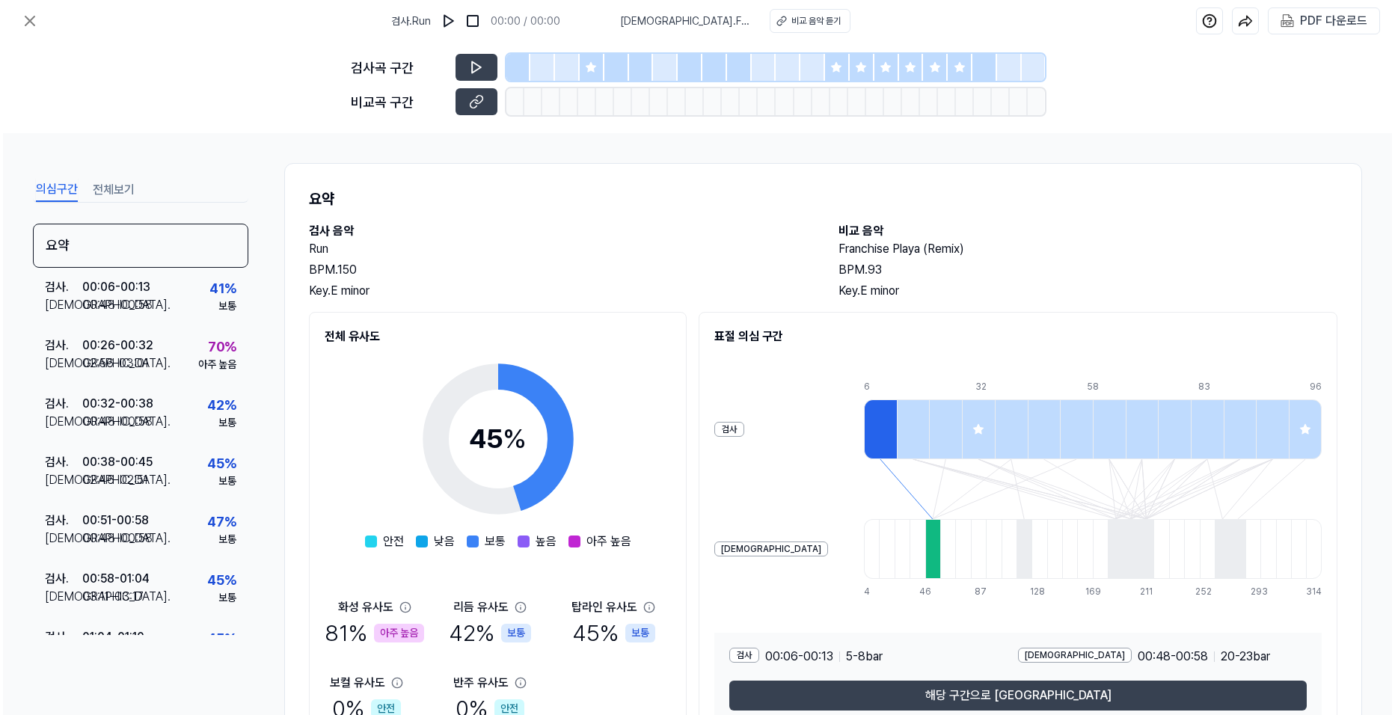
scroll to position [0, 0]
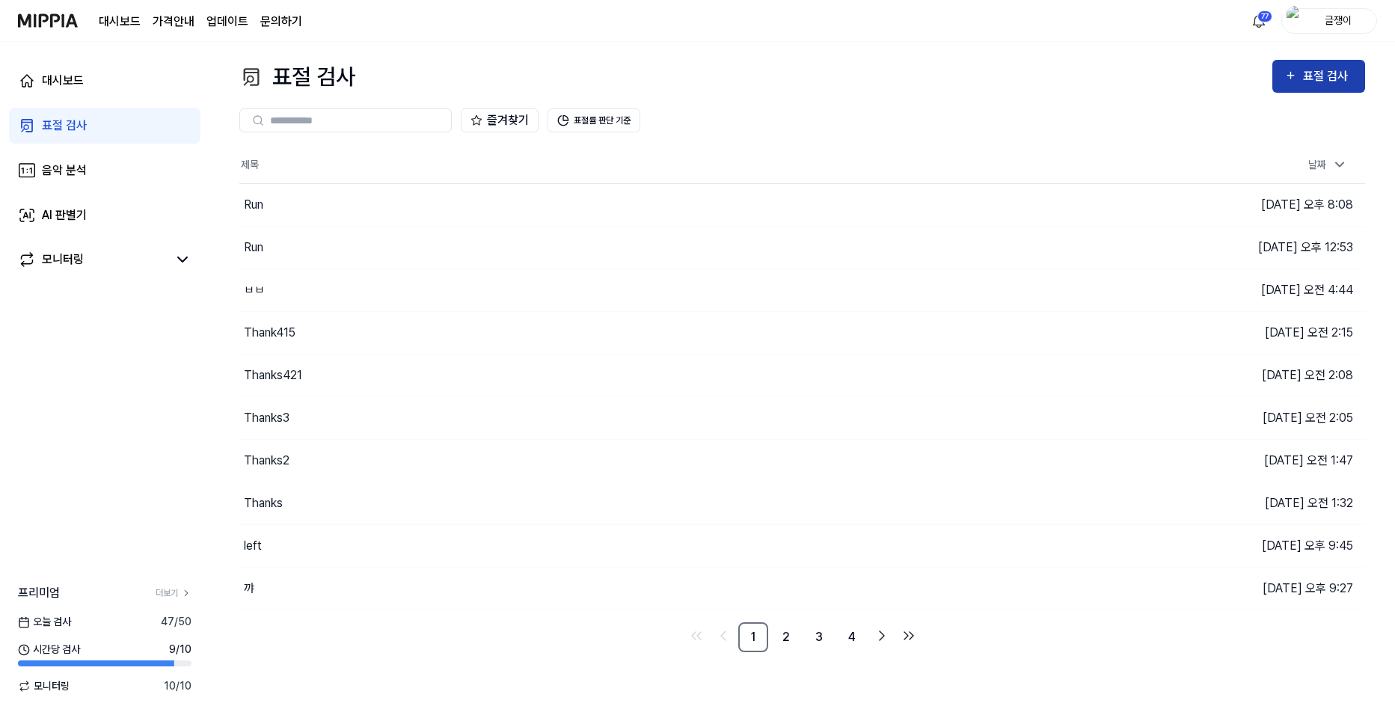
click at [1310, 73] on div "표절 검사" at bounding box center [1328, 76] width 50 height 19
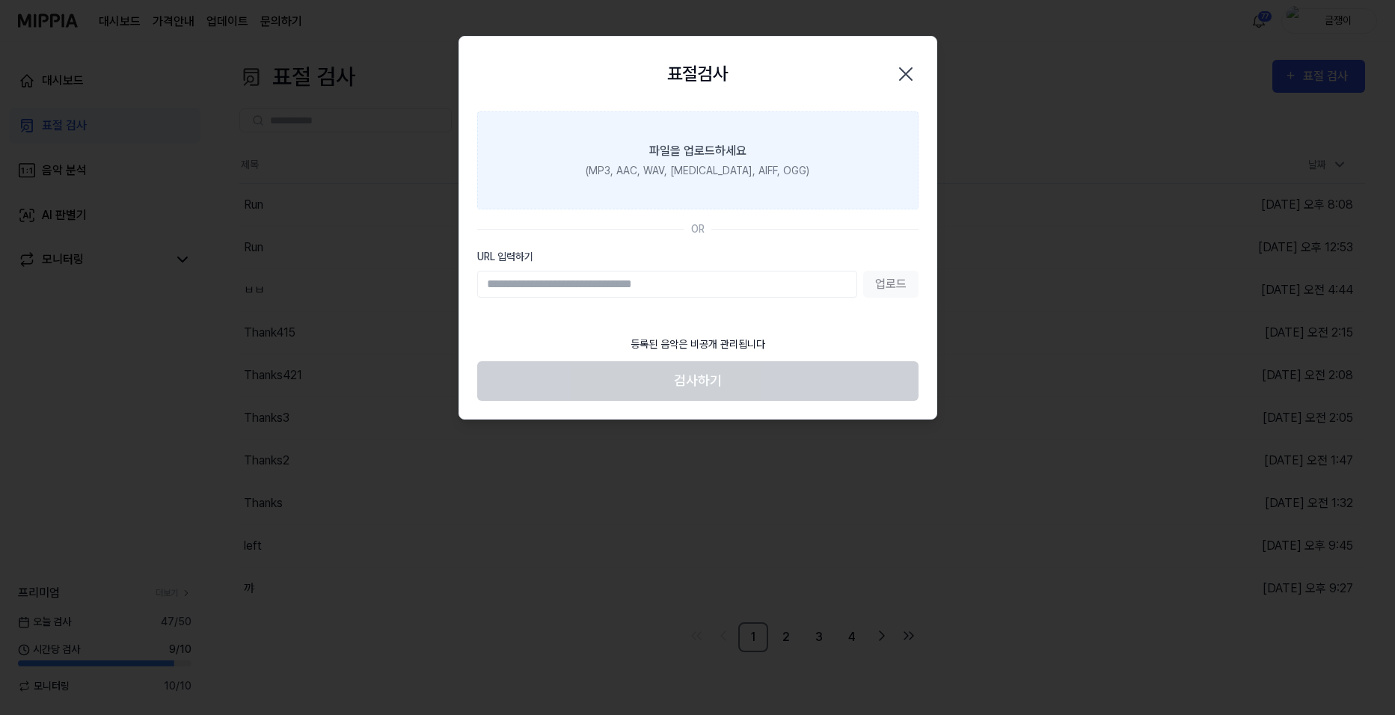
click at [699, 160] on label "파일을 업로드하세요 (MP3, AAC, WAV, [MEDICAL_DATA], AIFF, OGG)" at bounding box center [697, 160] width 441 height 98
click at [0, 0] on input "파일을 업로드하세요 (MP3, AAC, WAV, [MEDICAL_DATA], AIFF, OGG)" at bounding box center [0, 0] width 0 height 0
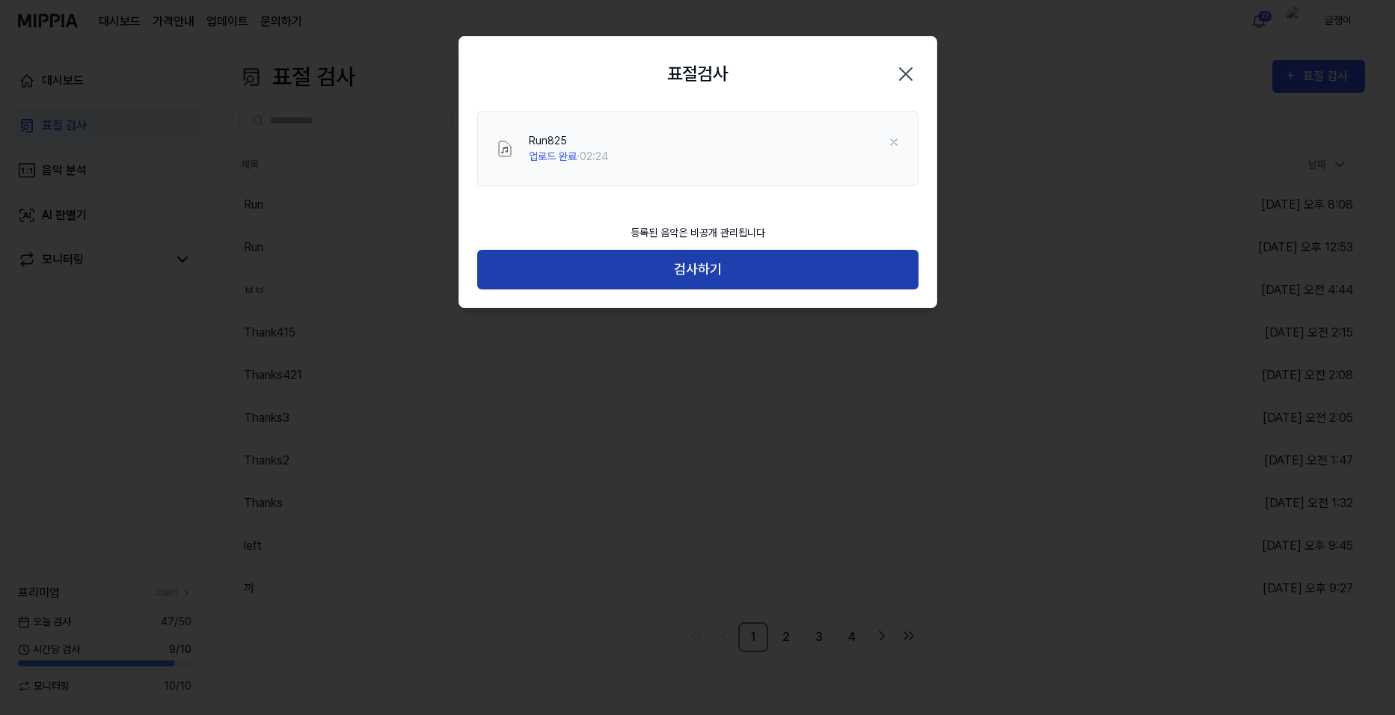
click at [686, 267] on button "검사하기" at bounding box center [697, 270] width 441 height 40
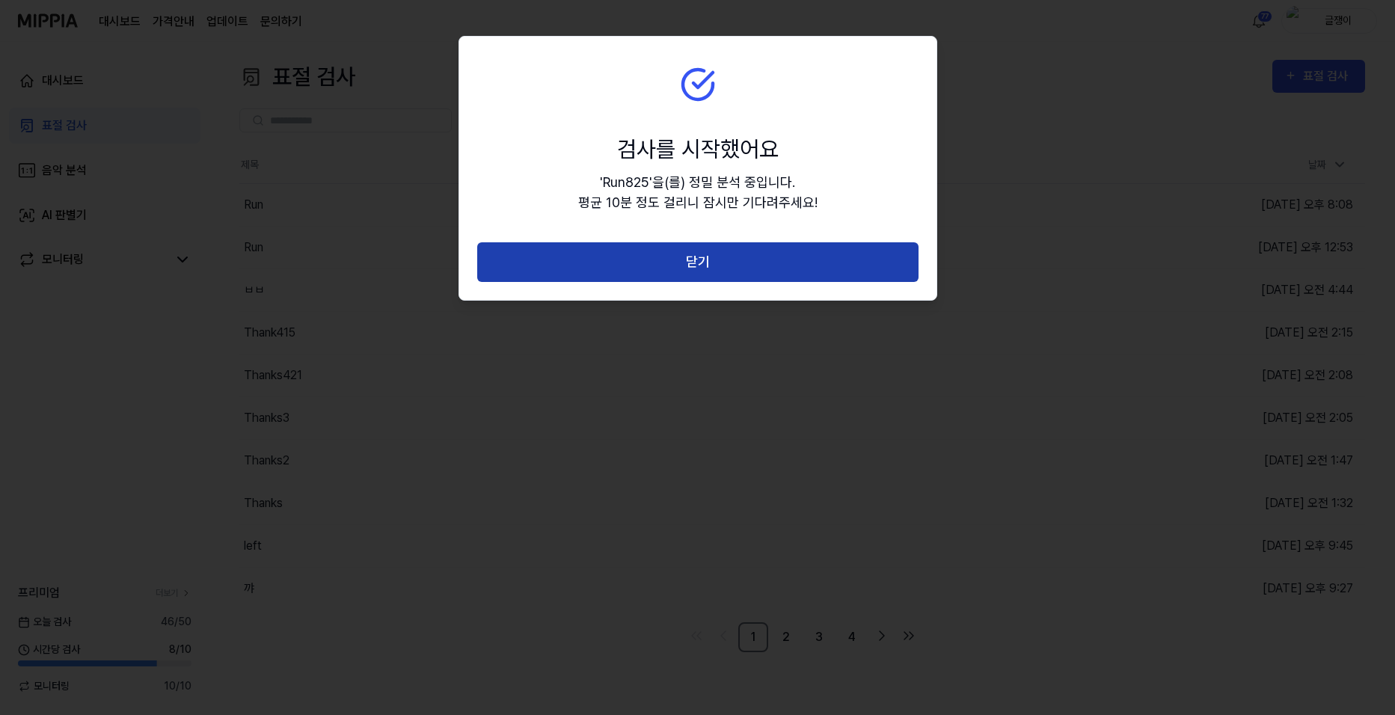
click at [693, 258] on button "닫기" at bounding box center [697, 262] width 441 height 40
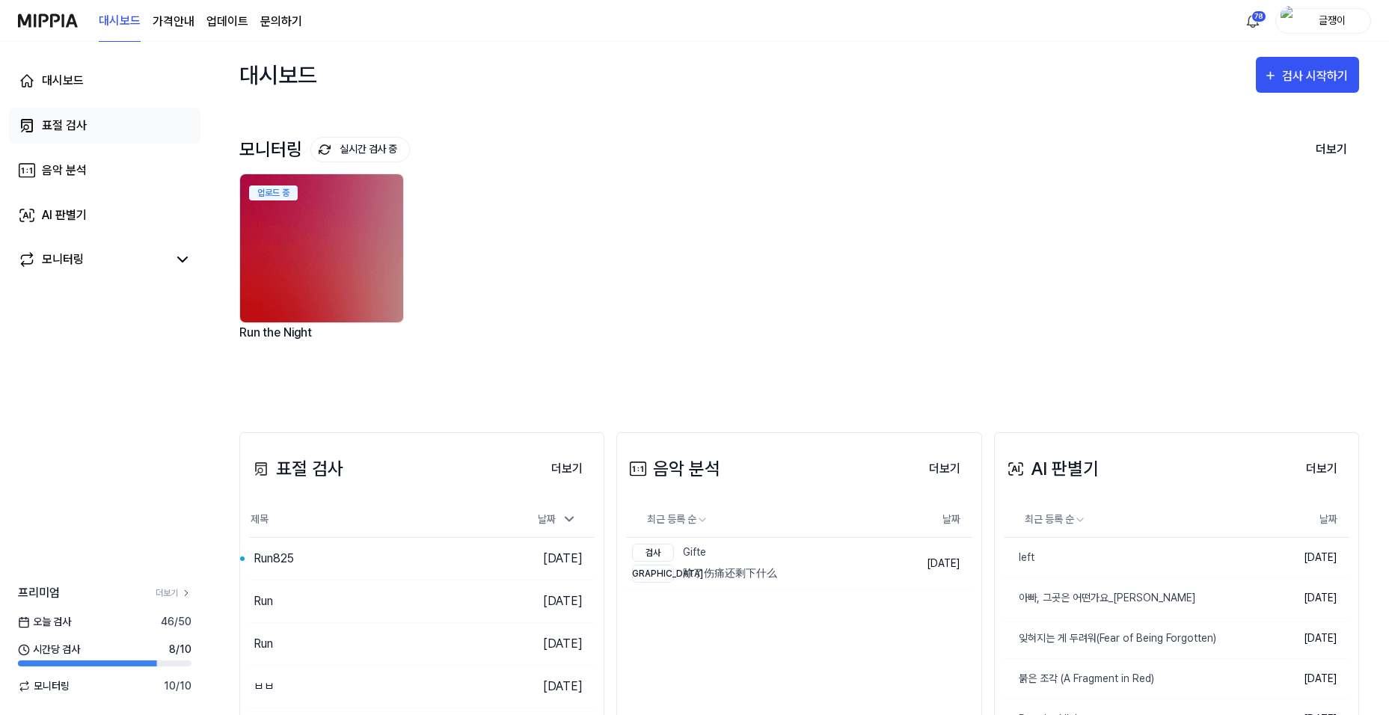
click at [60, 127] on div "표절 검사" at bounding box center [64, 126] width 45 height 18
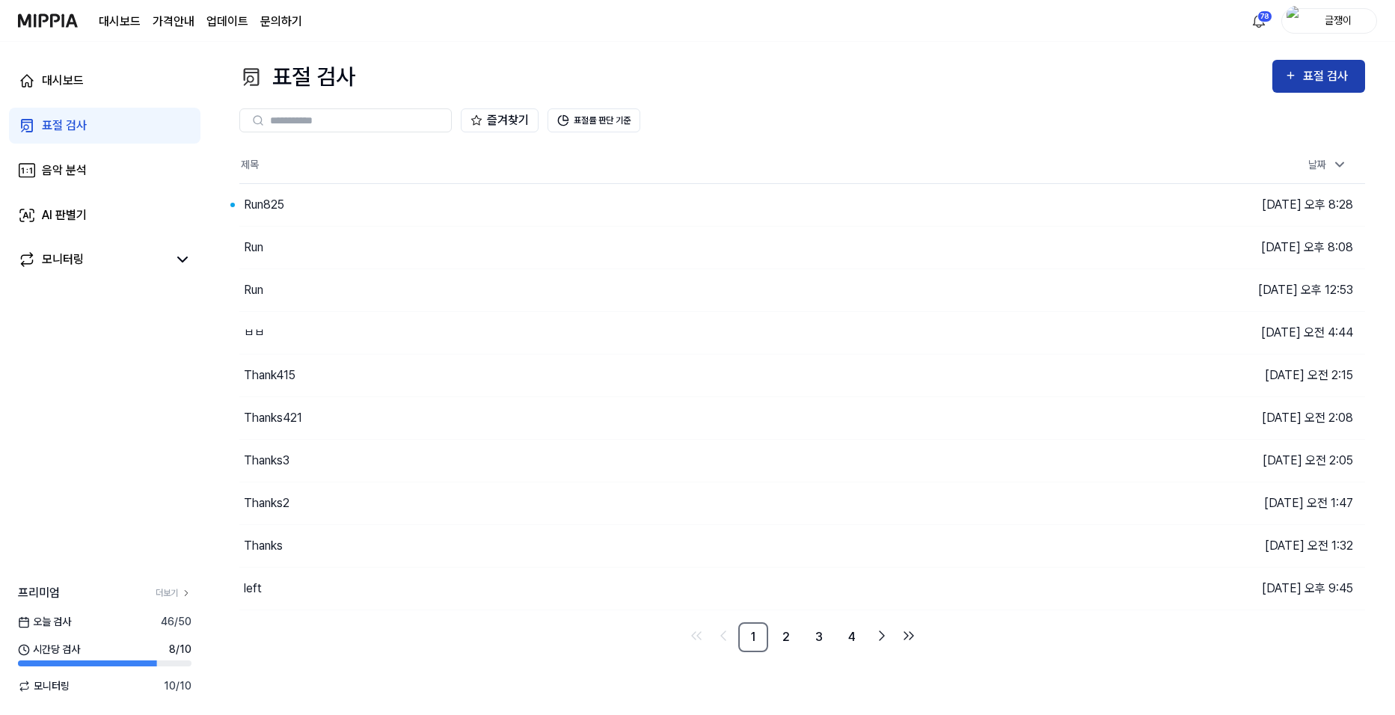
click at [1304, 76] on div "표절 검사" at bounding box center [1328, 76] width 50 height 19
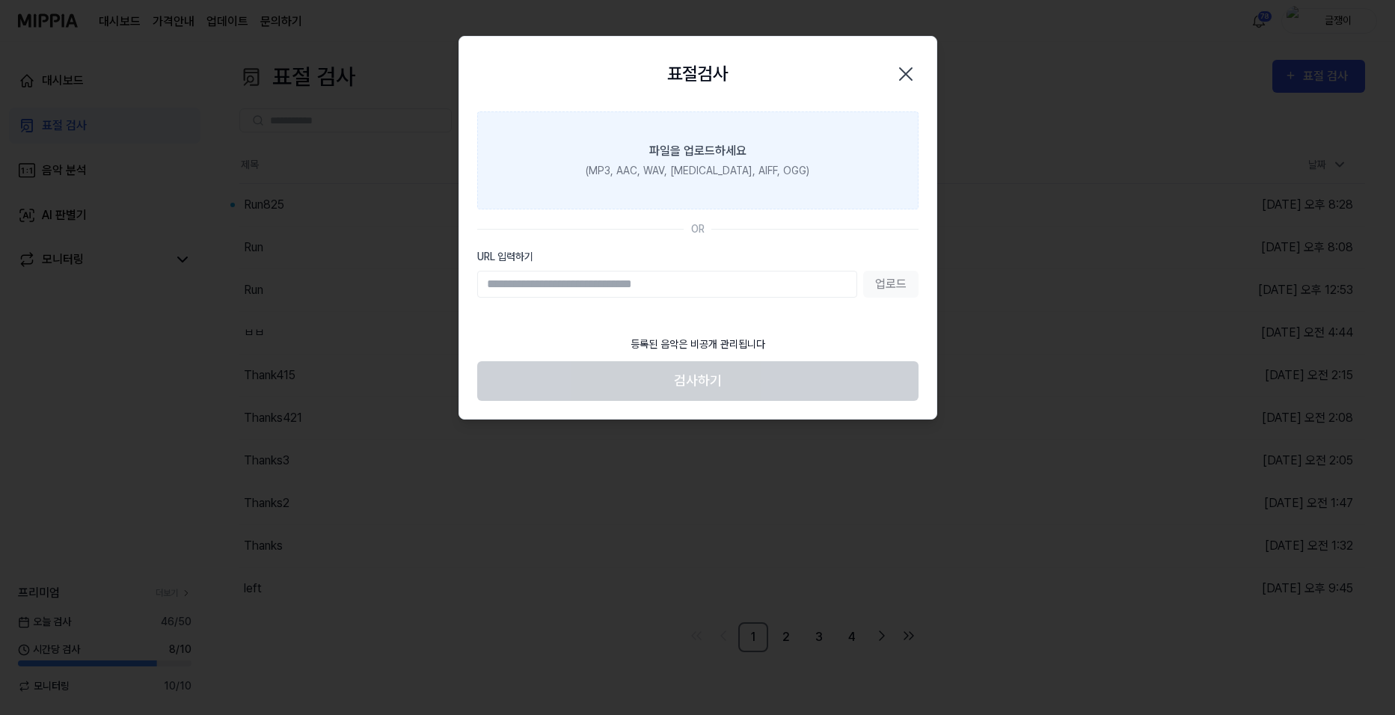
click at [740, 150] on div "파일을 업로드하세요" at bounding box center [697, 151] width 97 height 18
click at [0, 0] on input "파일을 업로드하세요 (MP3, AAC, WAV, [MEDICAL_DATA], AIFF, OGG)" at bounding box center [0, 0] width 0 height 0
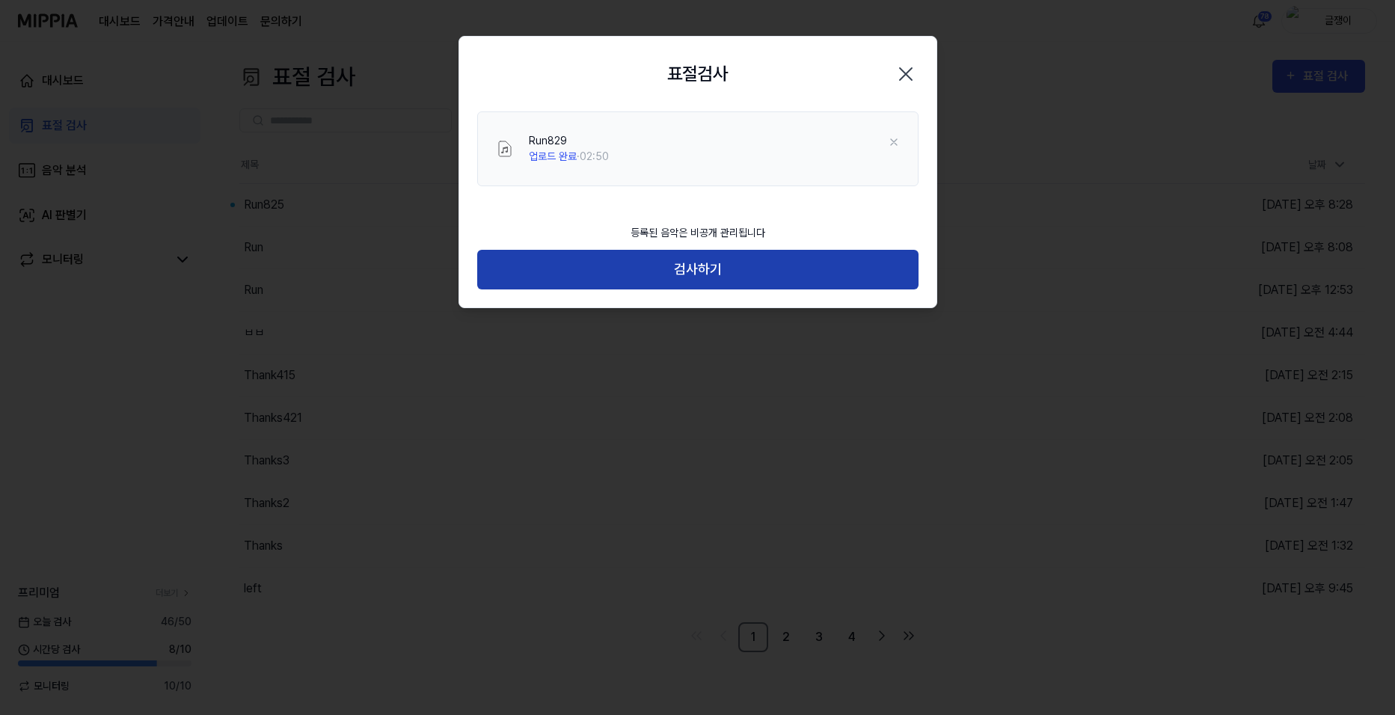
click at [708, 268] on button "검사하기" at bounding box center [697, 270] width 441 height 40
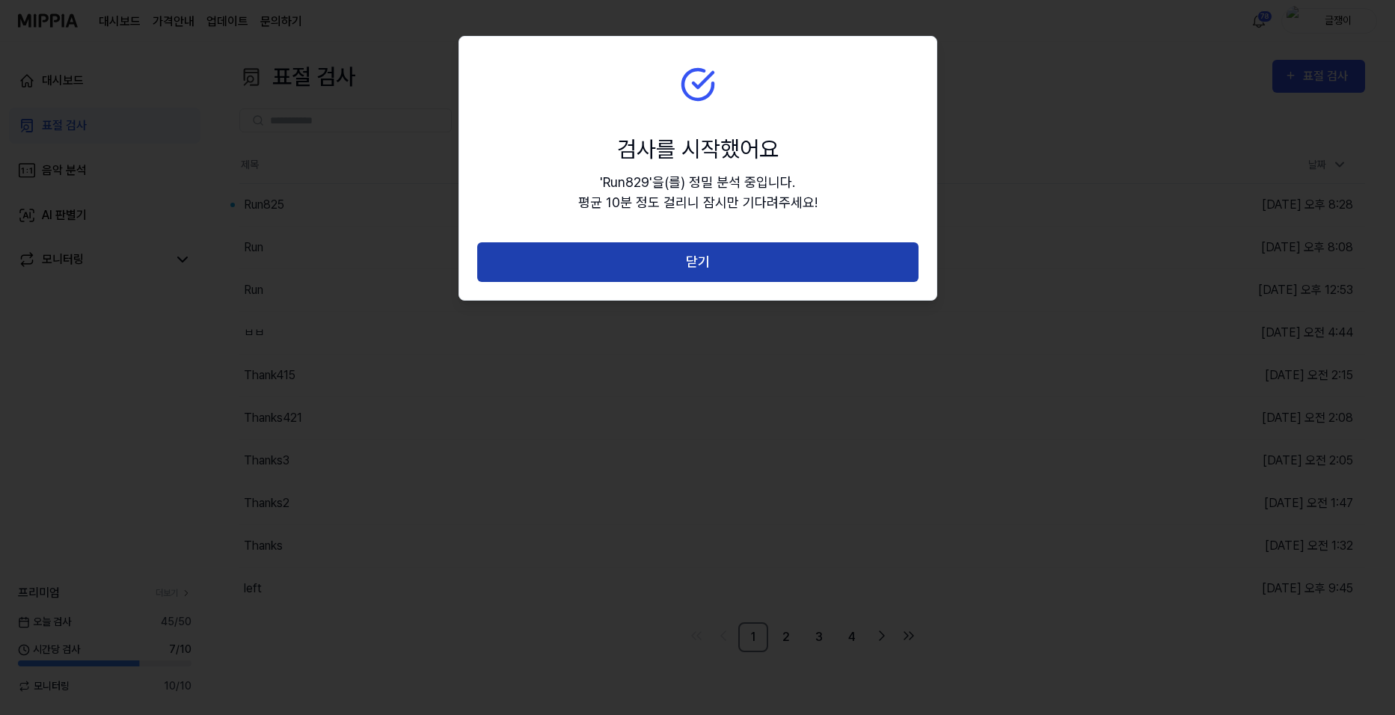
click at [699, 258] on button "닫기" at bounding box center [697, 262] width 441 height 40
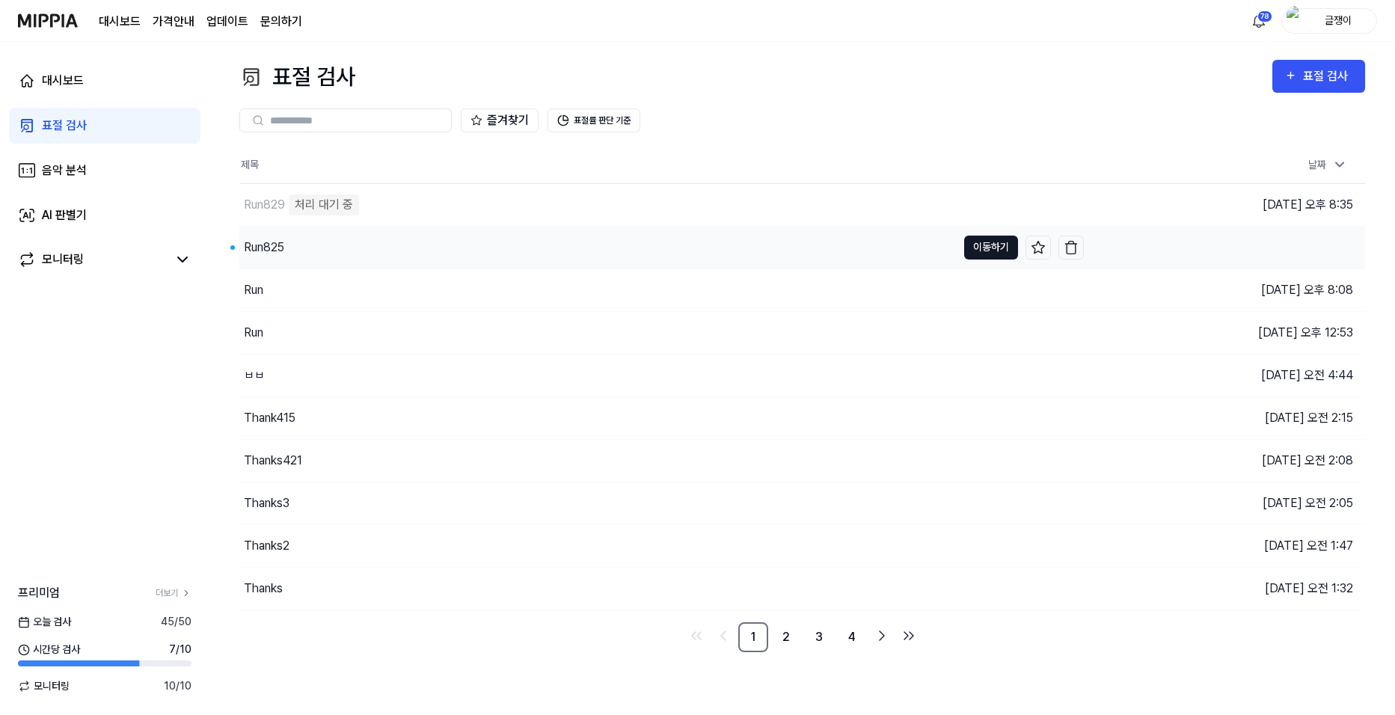
click at [984, 248] on button "이동하기" at bounding box center [991, 248] width 54 height 24
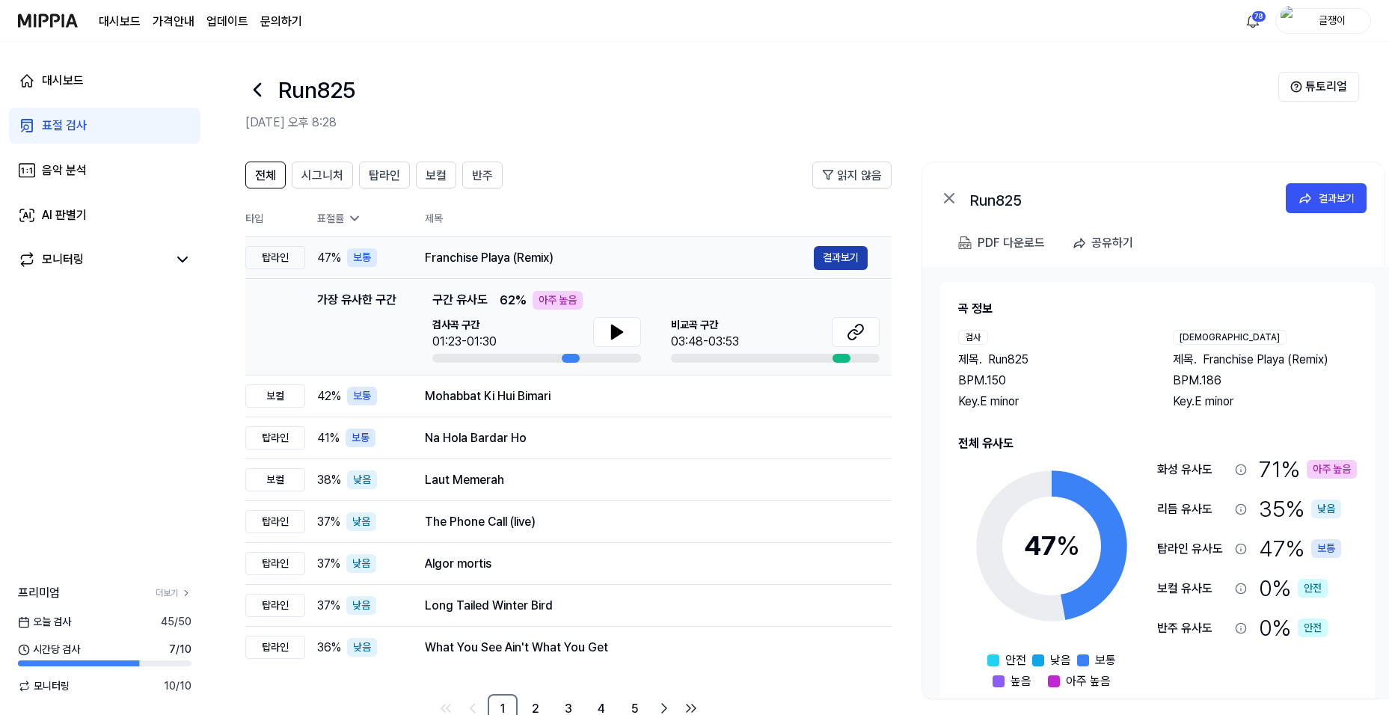
click at [834, 258] on button "결과보기" at bounding box center [841, 258] width 54 height 24
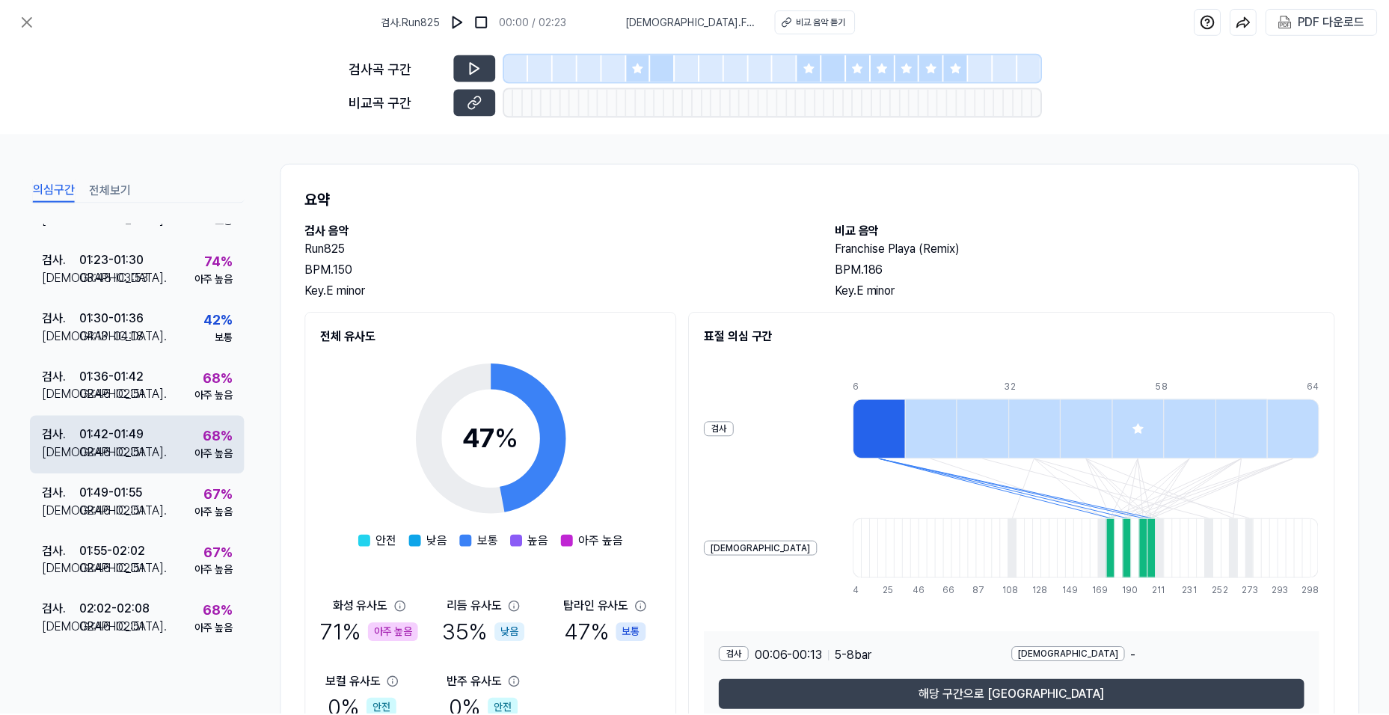
scroll to position [158, 0]
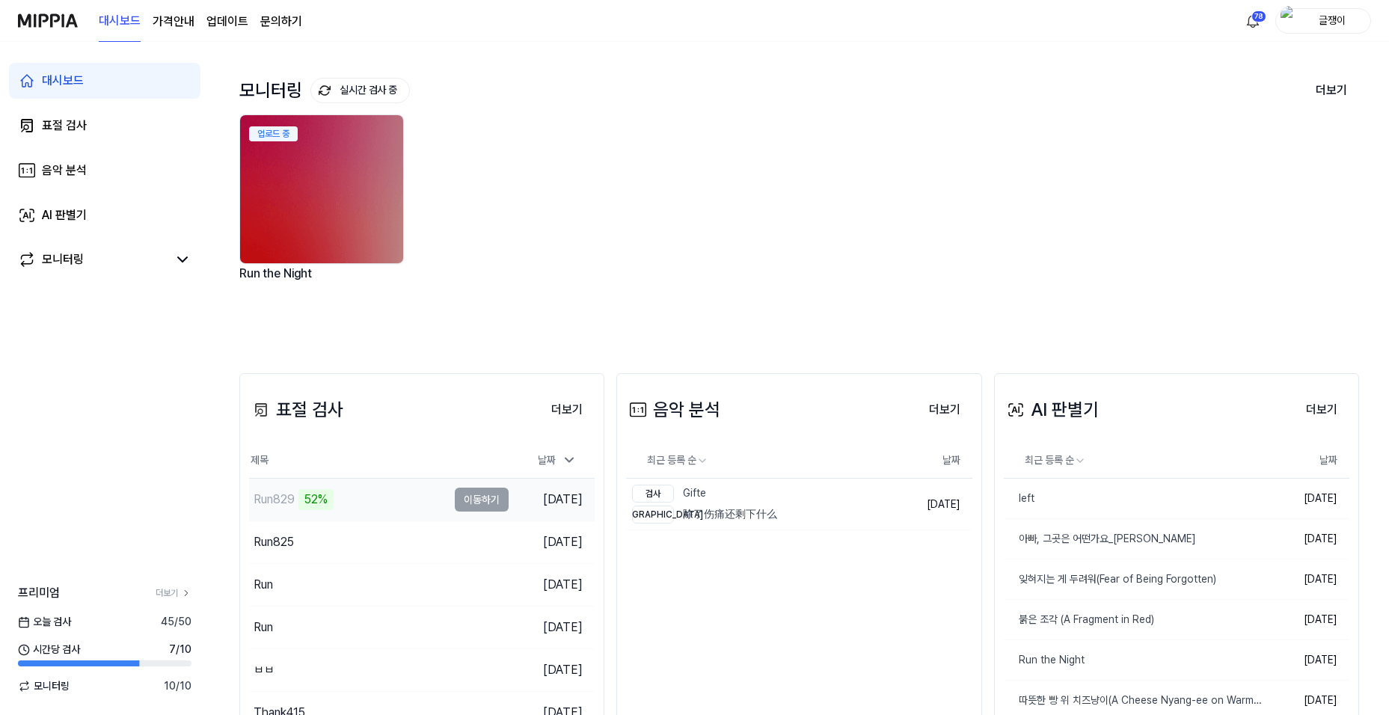
scroll to position [150, 0]
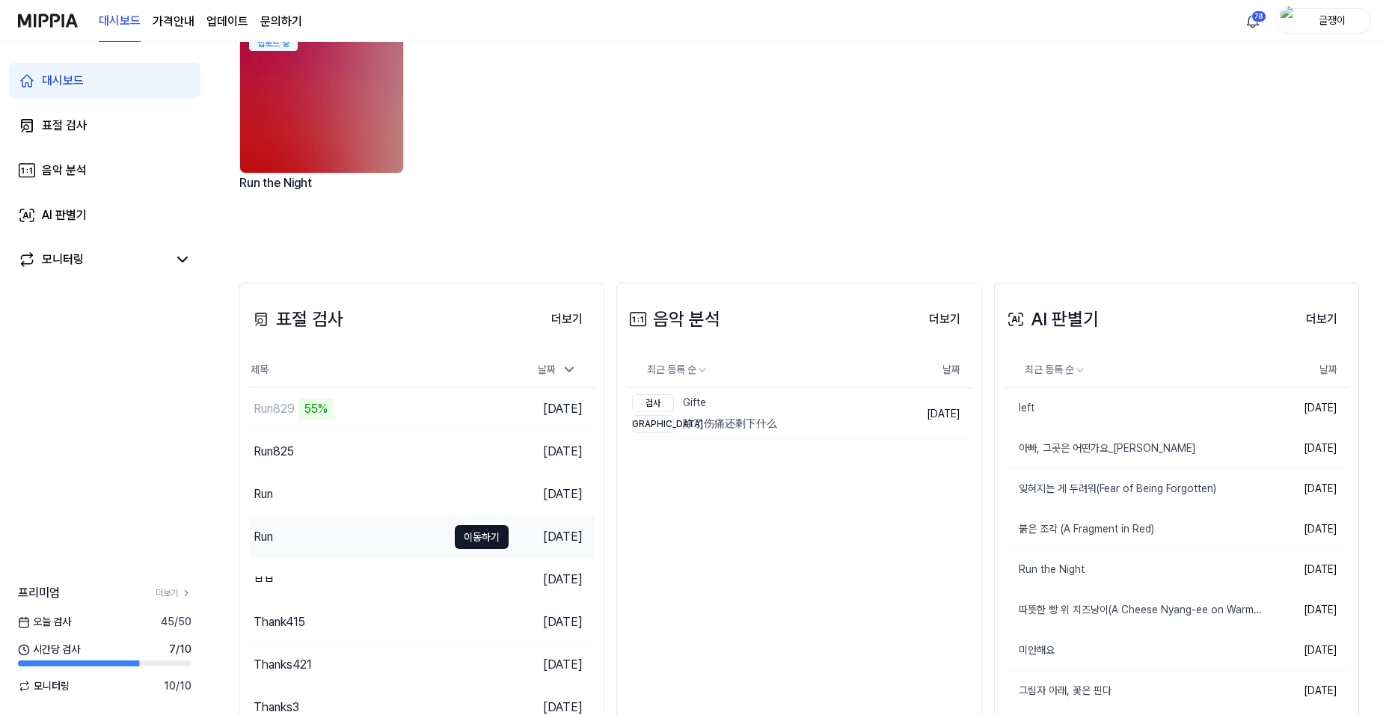
click at [473, 539] on button "이동하기" at bounding box center [482, 537] width 54 height 24
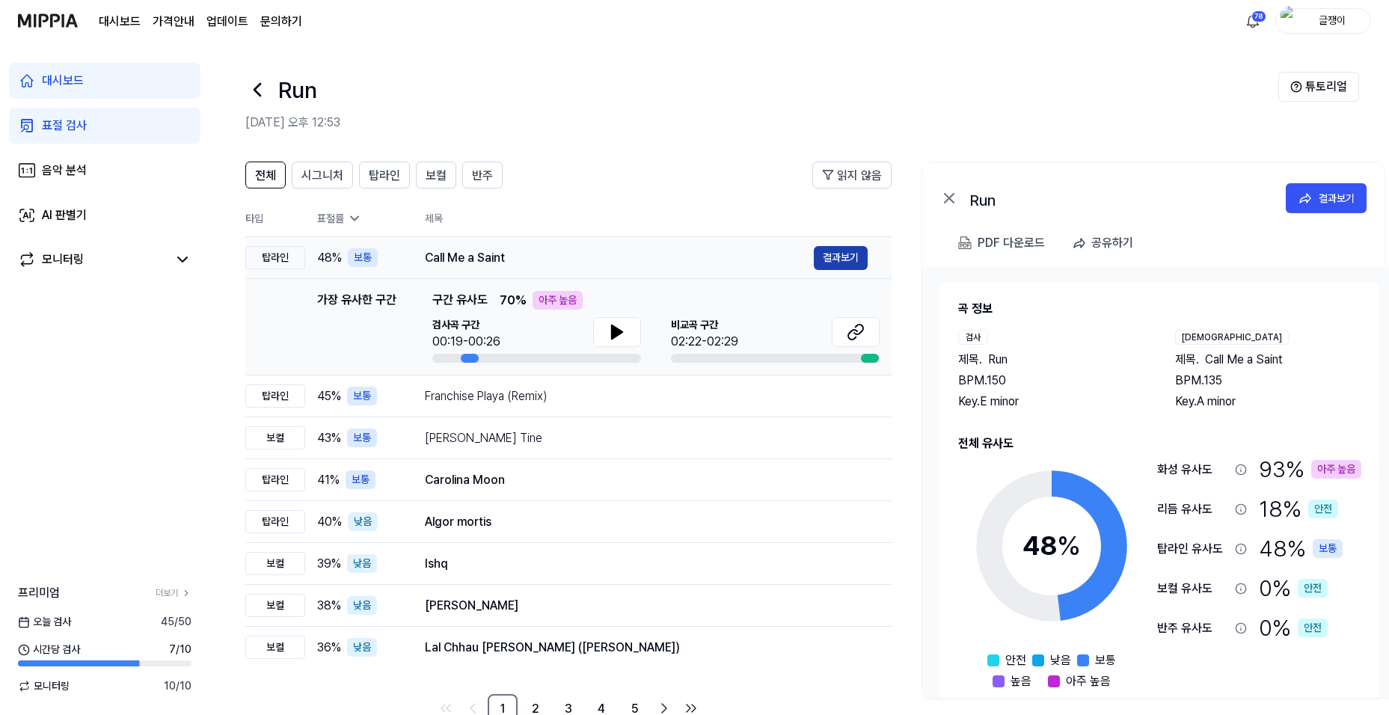
click at [838, 255] on button "결과보기" at bounding box center [841, 258] width 54 height 24
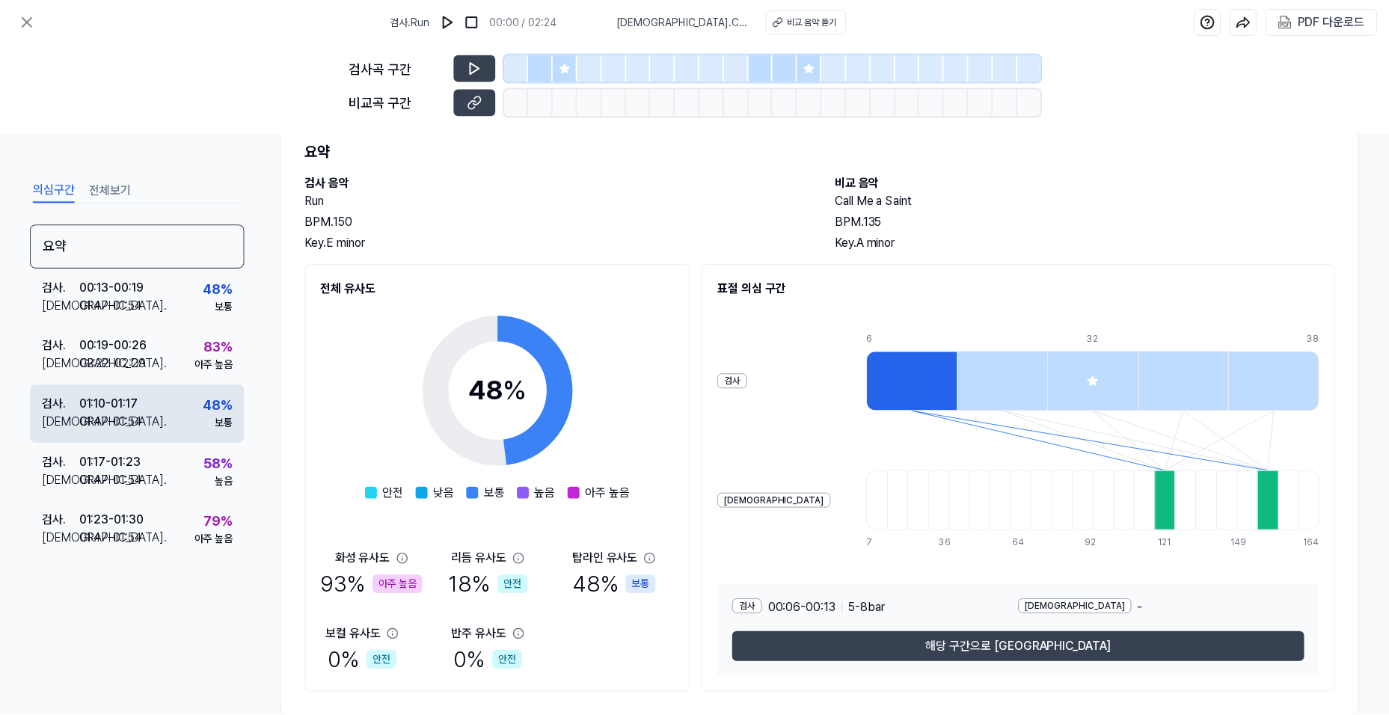
scroll to position [81, 0]
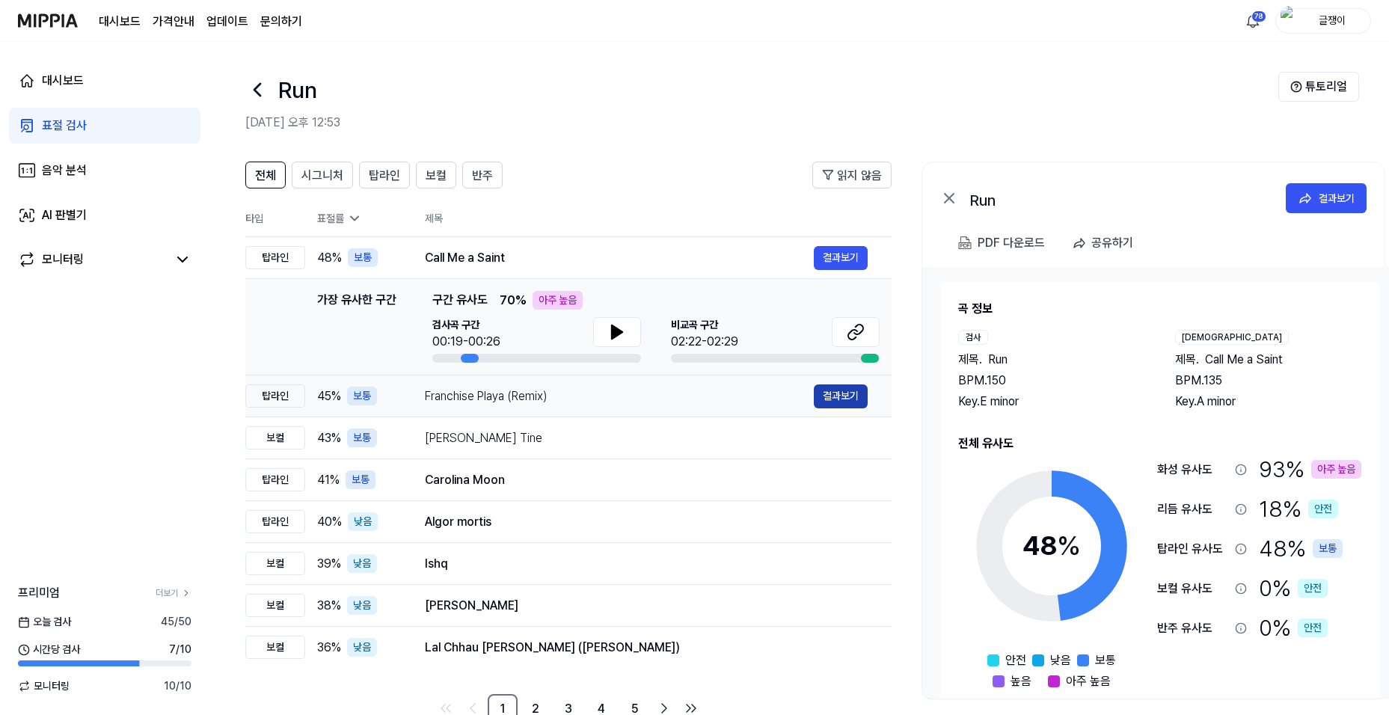
click at [832, 399] on button "결과보기" at bounding box center [841, 396] width 54 height 24
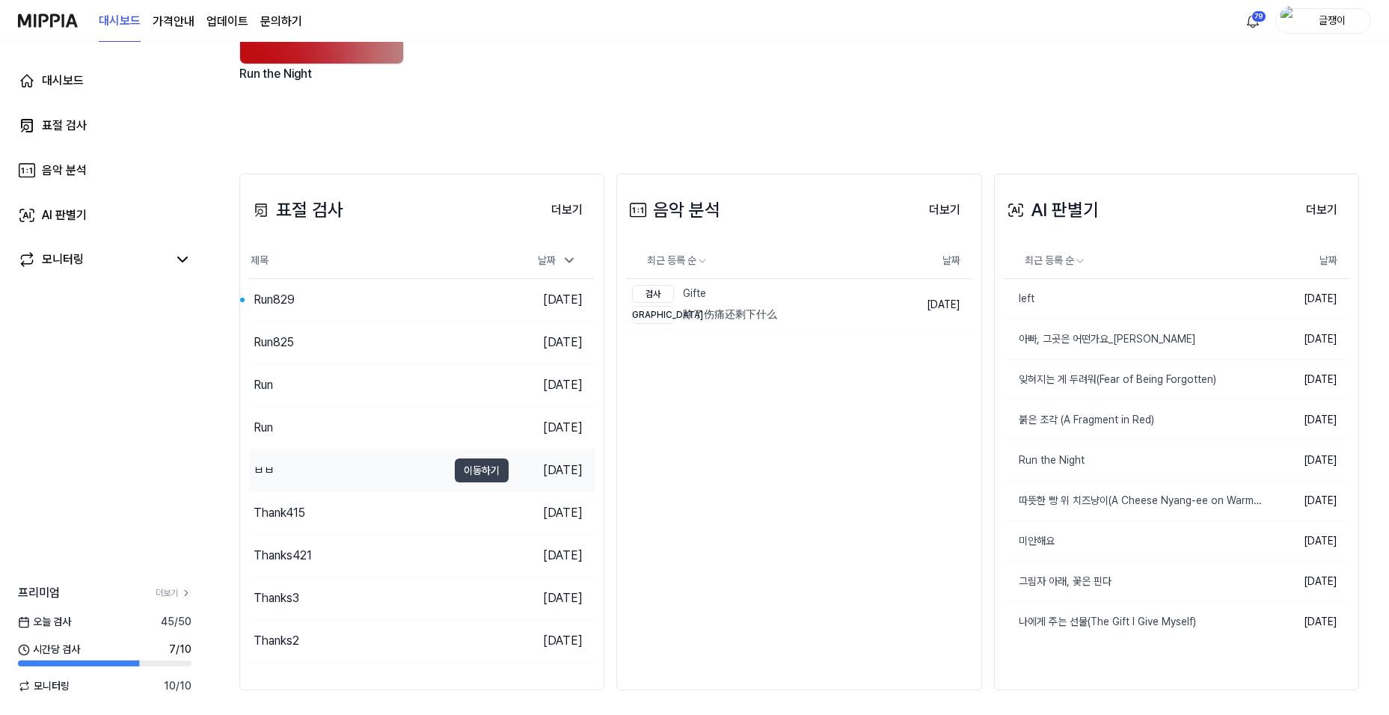
scroll to position [264, 0]
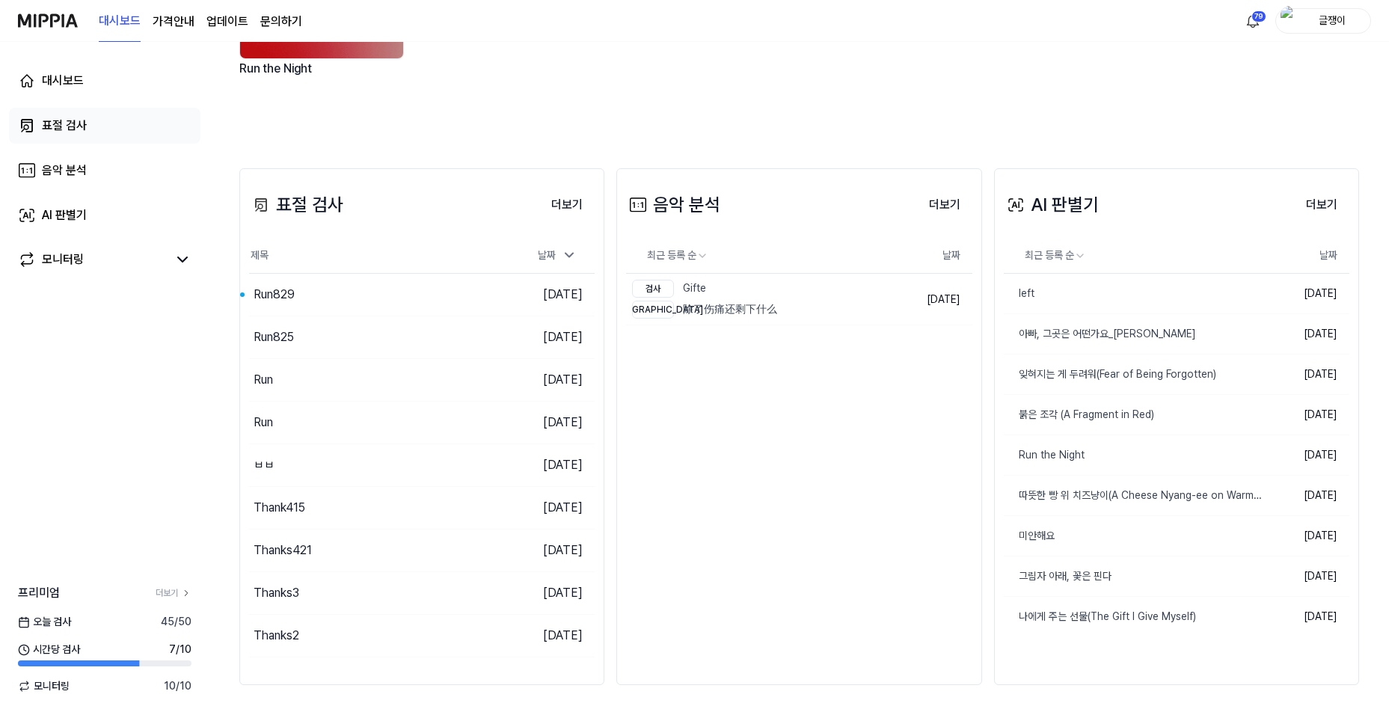
click at [65, 130] on div "표절 검사" at bounding box center [64, 126] width 45 height 18
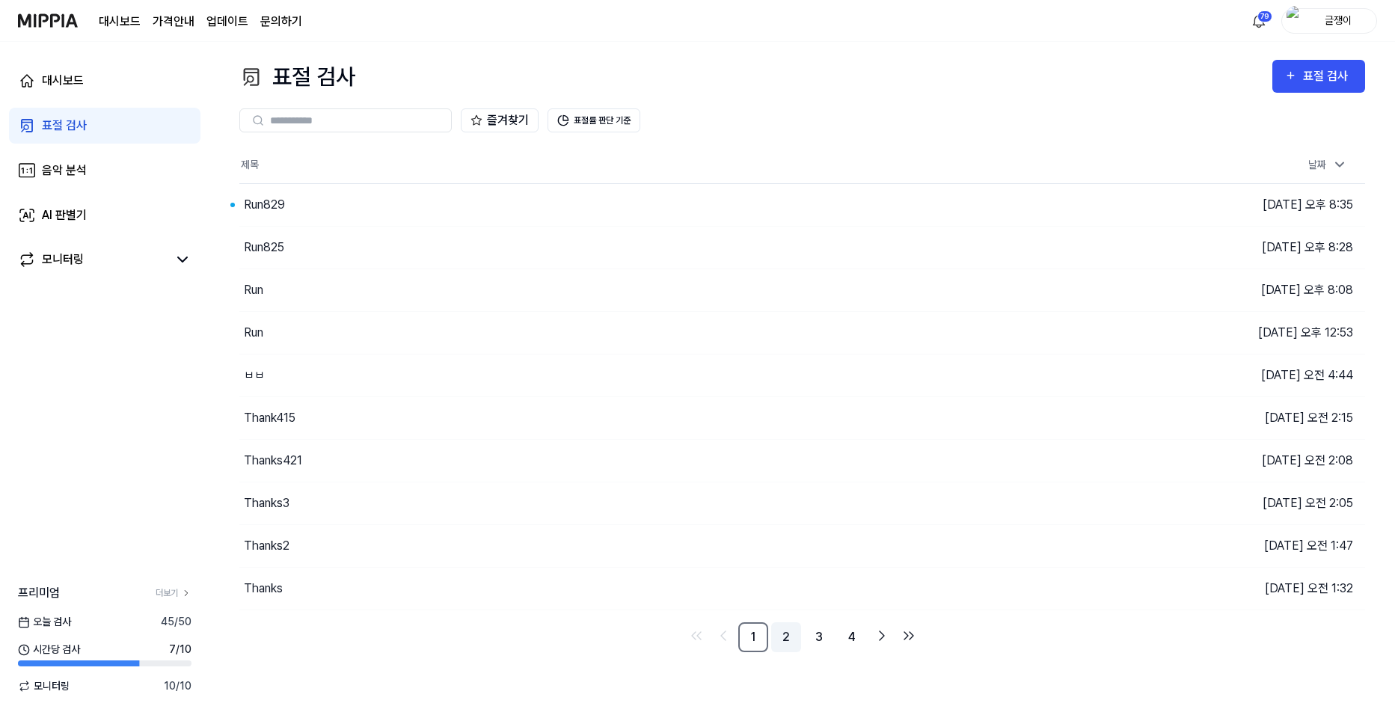
click at [787, 635] on link "2" at bounding box center [786, 637] width 30 height 30
click at [752, 631] on link "1" at bounding box center [753, 637] width 30 height 30
click at [978, 377] on button "이동하기" at bounding box center [991, 376] width 54 height 24
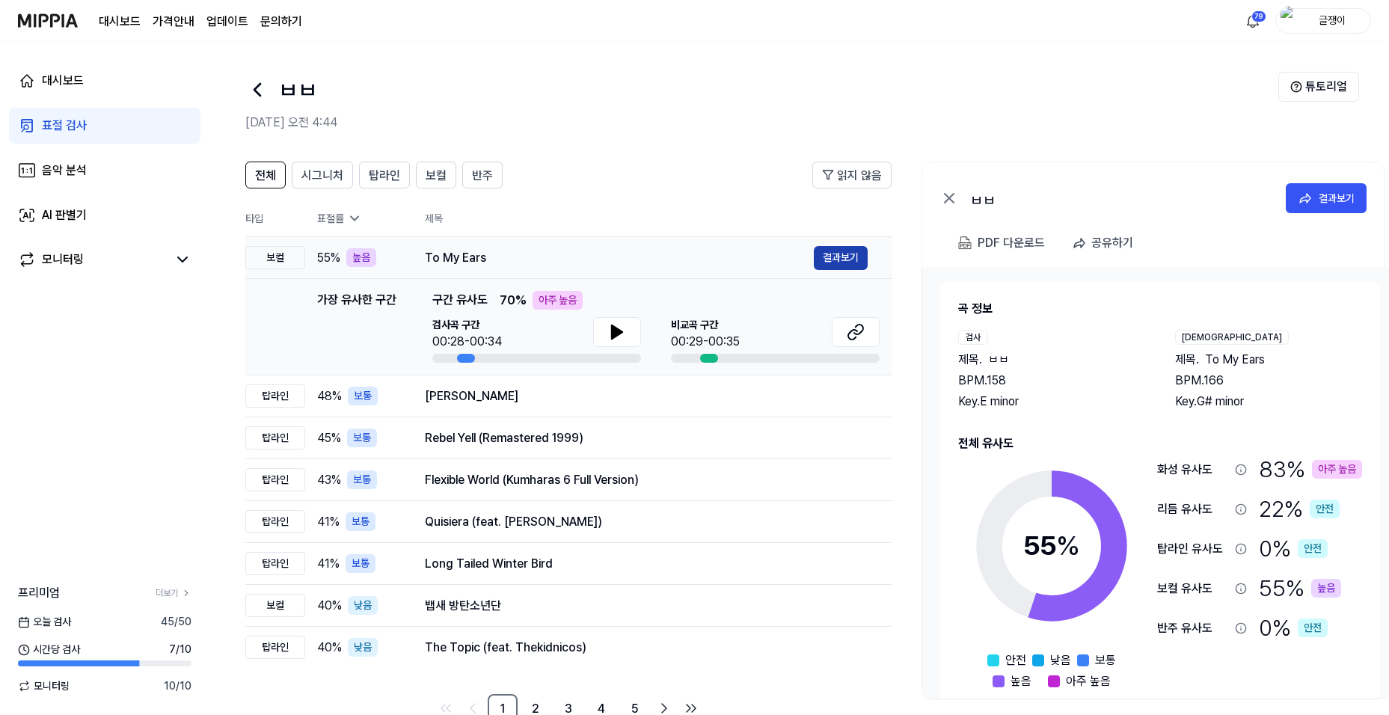
click at [840, 252] on button "결과보기" at bounding box center [841, 258] width 54 height 24
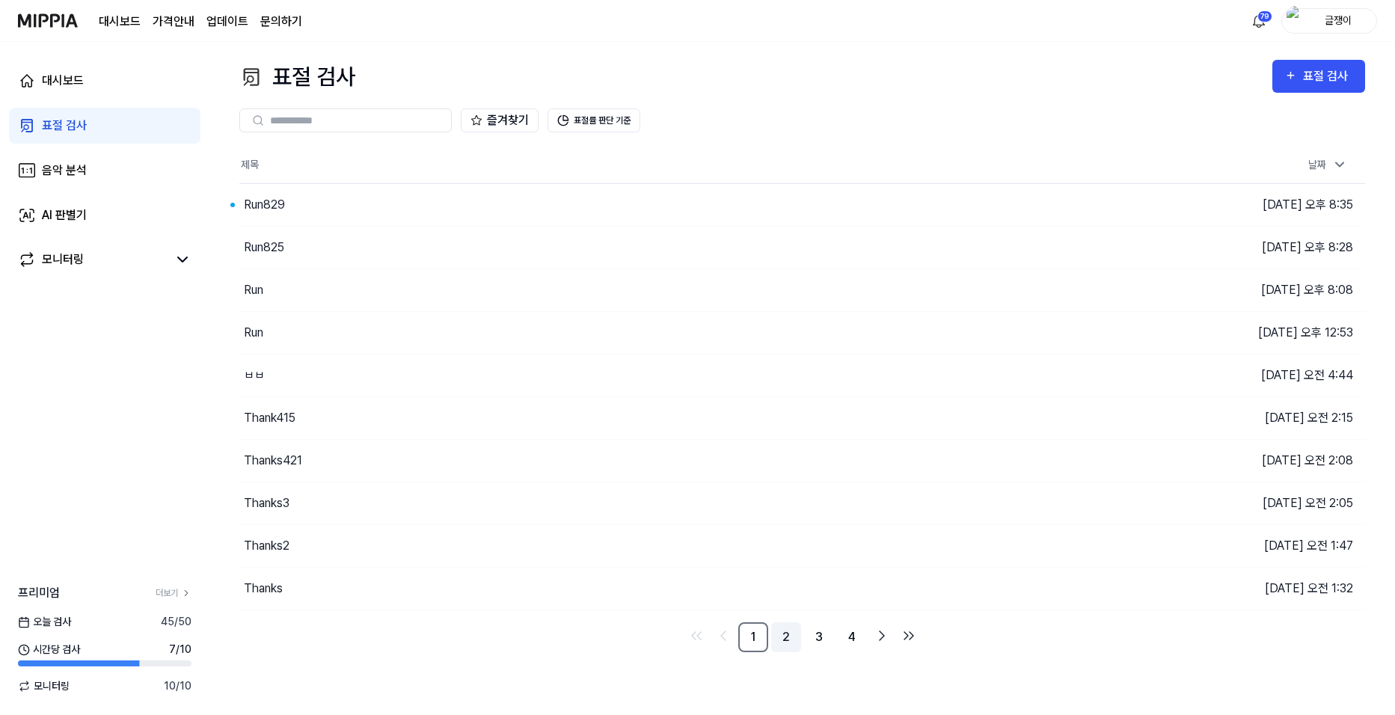
click at [788, 636] on link "2" at bounding box center [786, 637] width 30 height 30
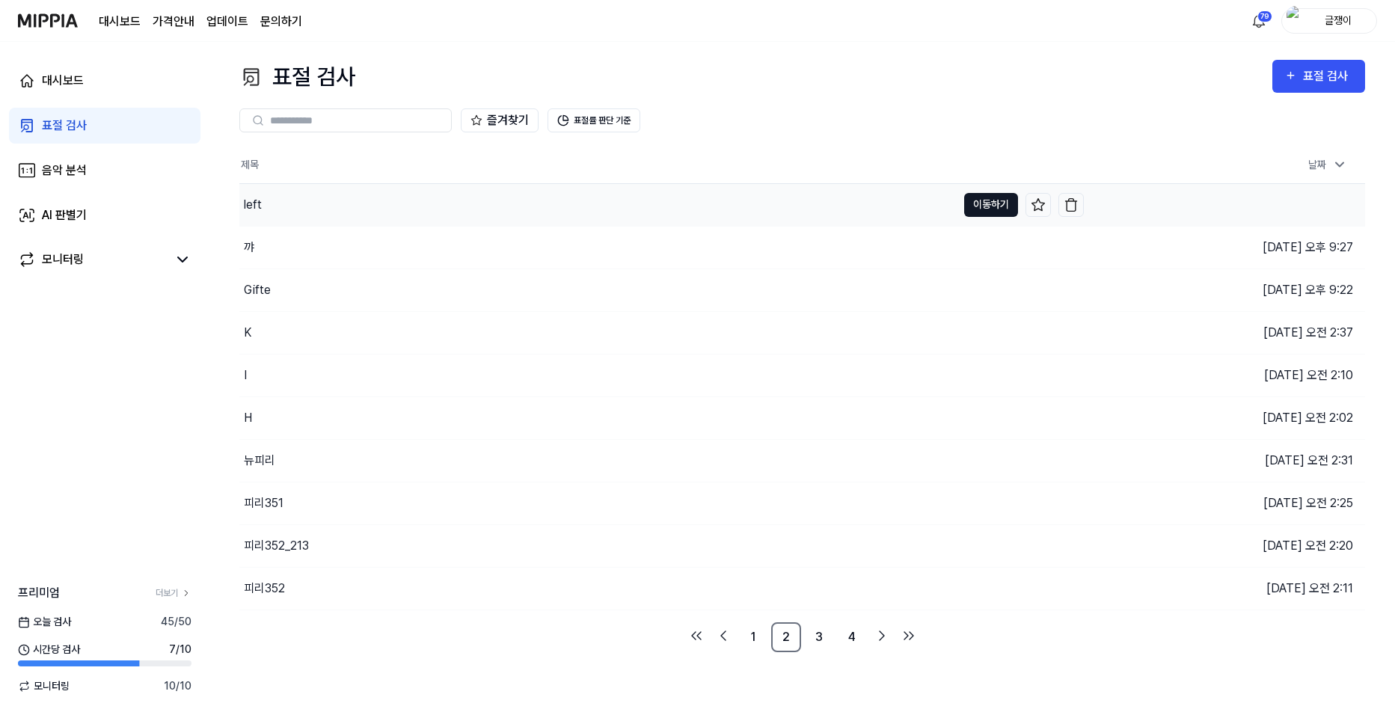
click at [984, 202] on button "이동하기" at bounding box center [991, 205] width 54 height 24
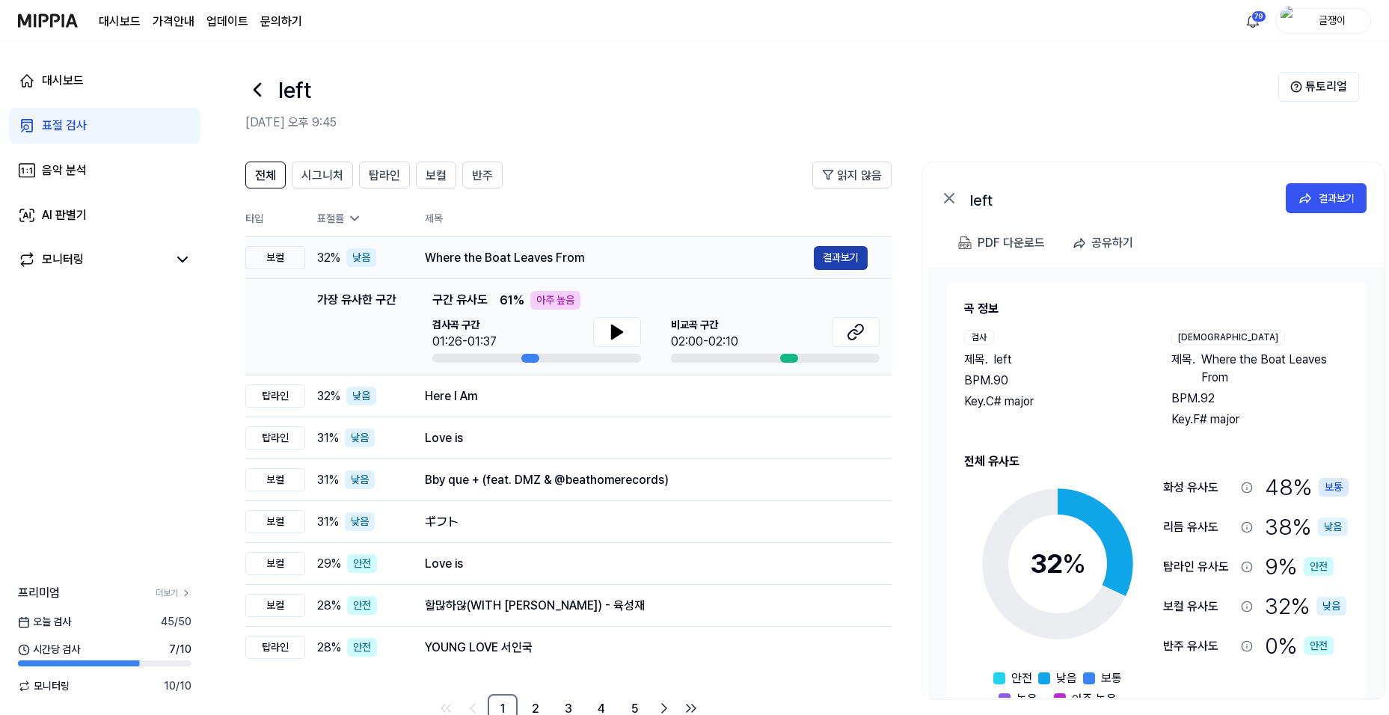
click at [849, 252] on button "결과보기" at bounding box center [841, 258] width 54 height 24
click at [325, 175] on span "시그니처" at bounding box center [322, 176] width 42 height 18
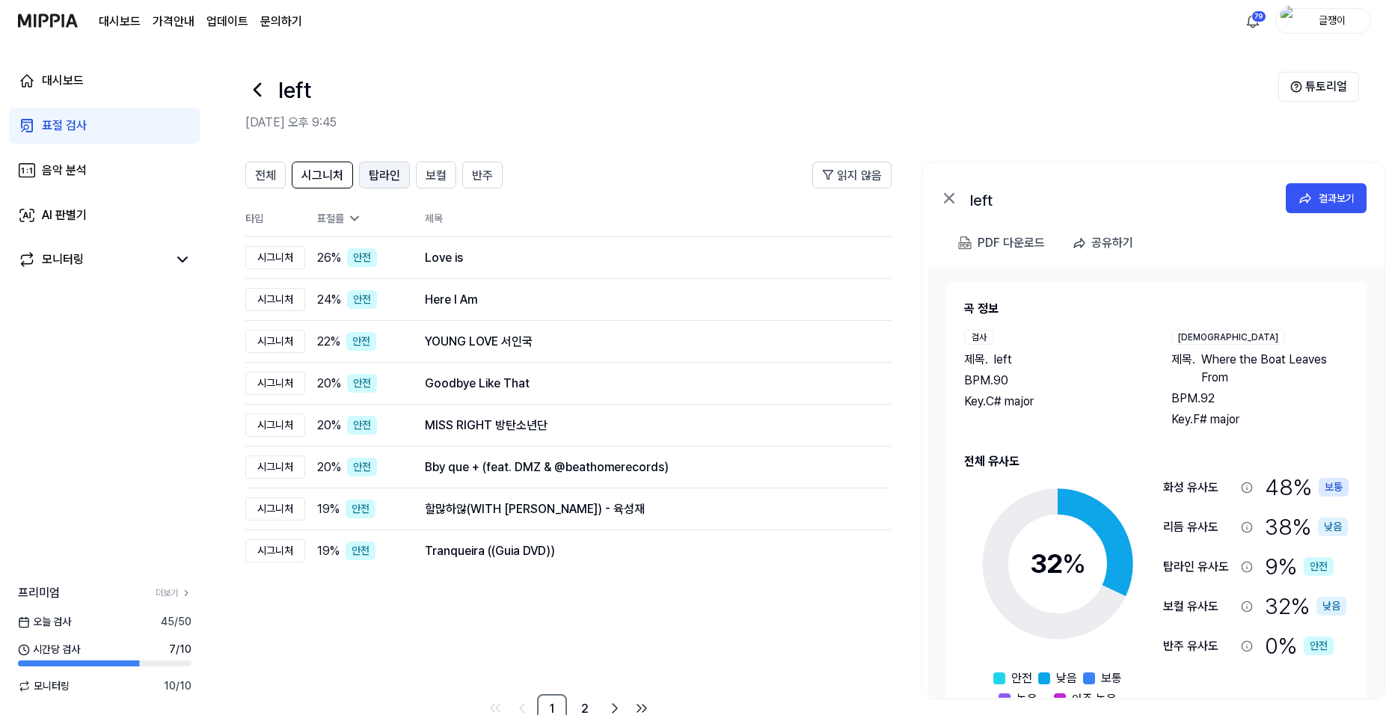
click at [379, 177] on span "탑라인" at bounding box center [384, 176] width 31 height 18
click at [432, 174] on span "보컬" at bounding box center [436, 176] width 21 height 18
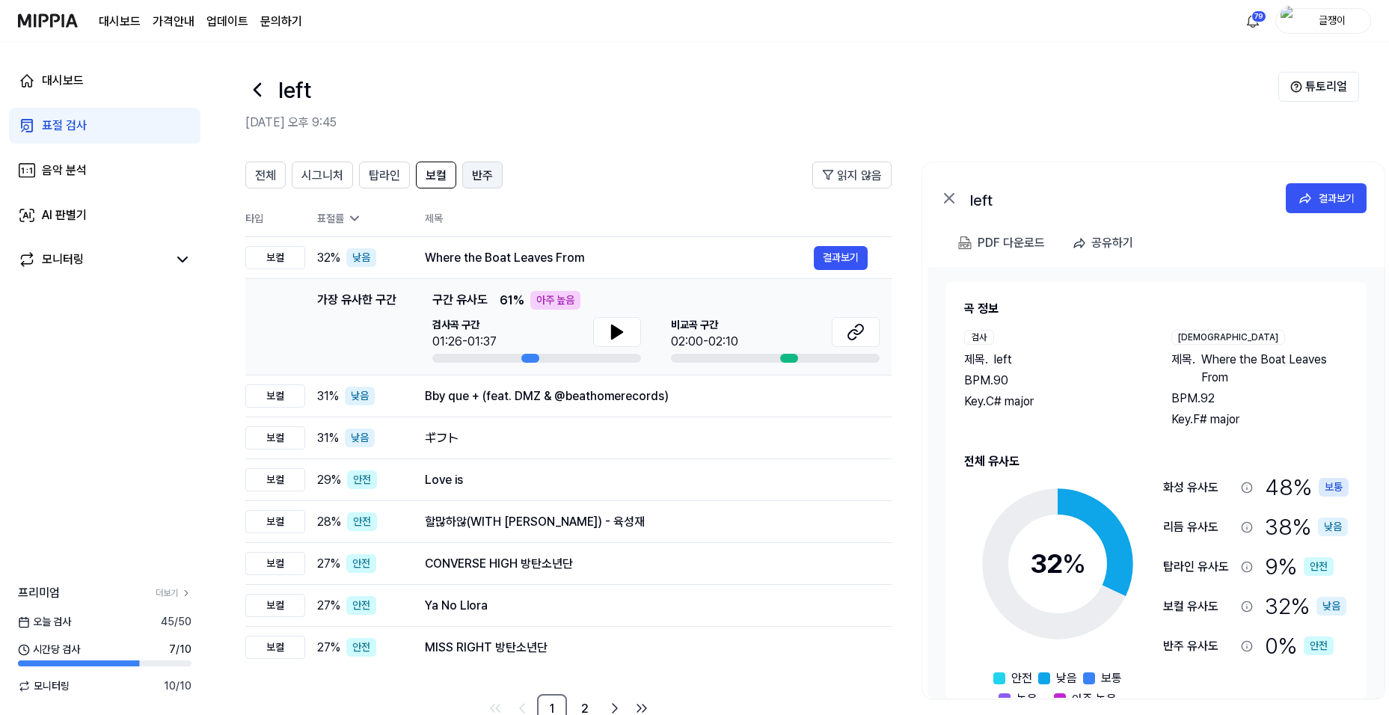
click at [482, 174] on span "반주" at bounding box center [482, 176] width 21 height 18
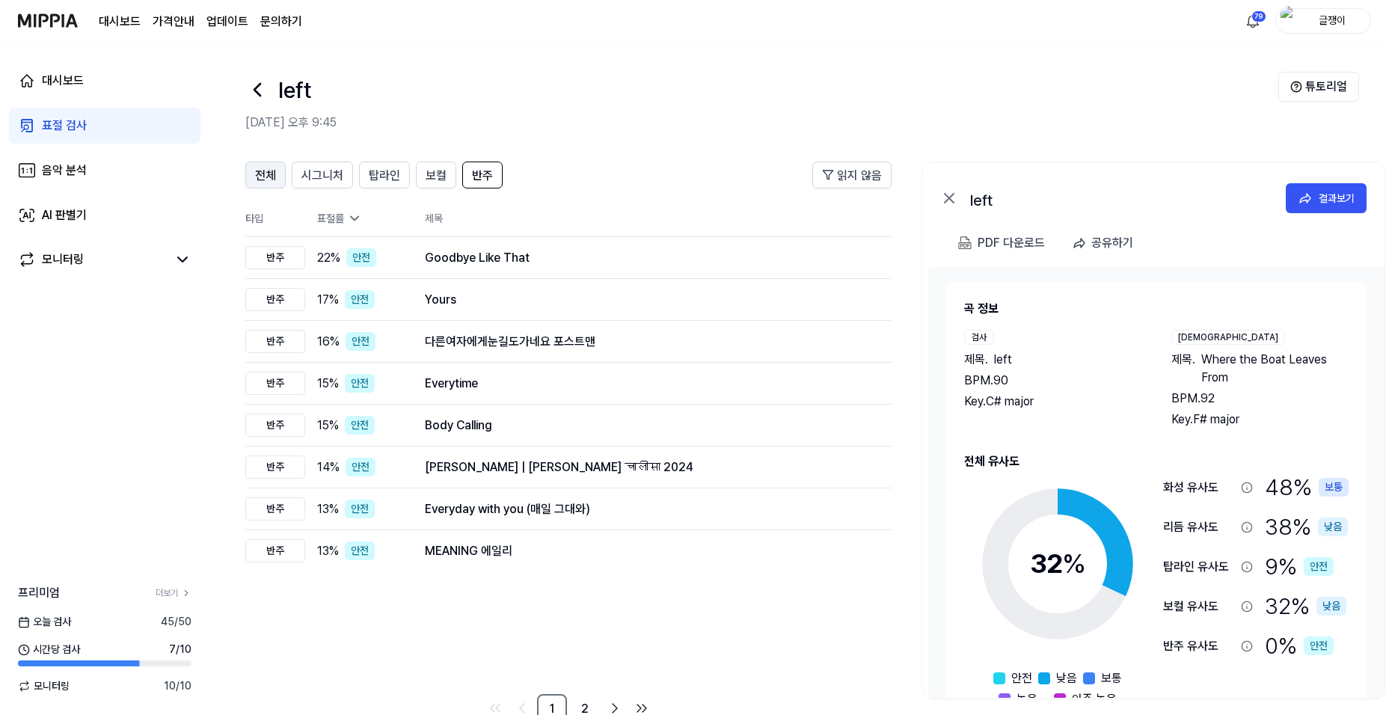
click at [269, 177] on span "전체" at bounding box center [265, 176] width 21 height 18
